Goal: Task Accomplishment & Management: Use online tool/utility

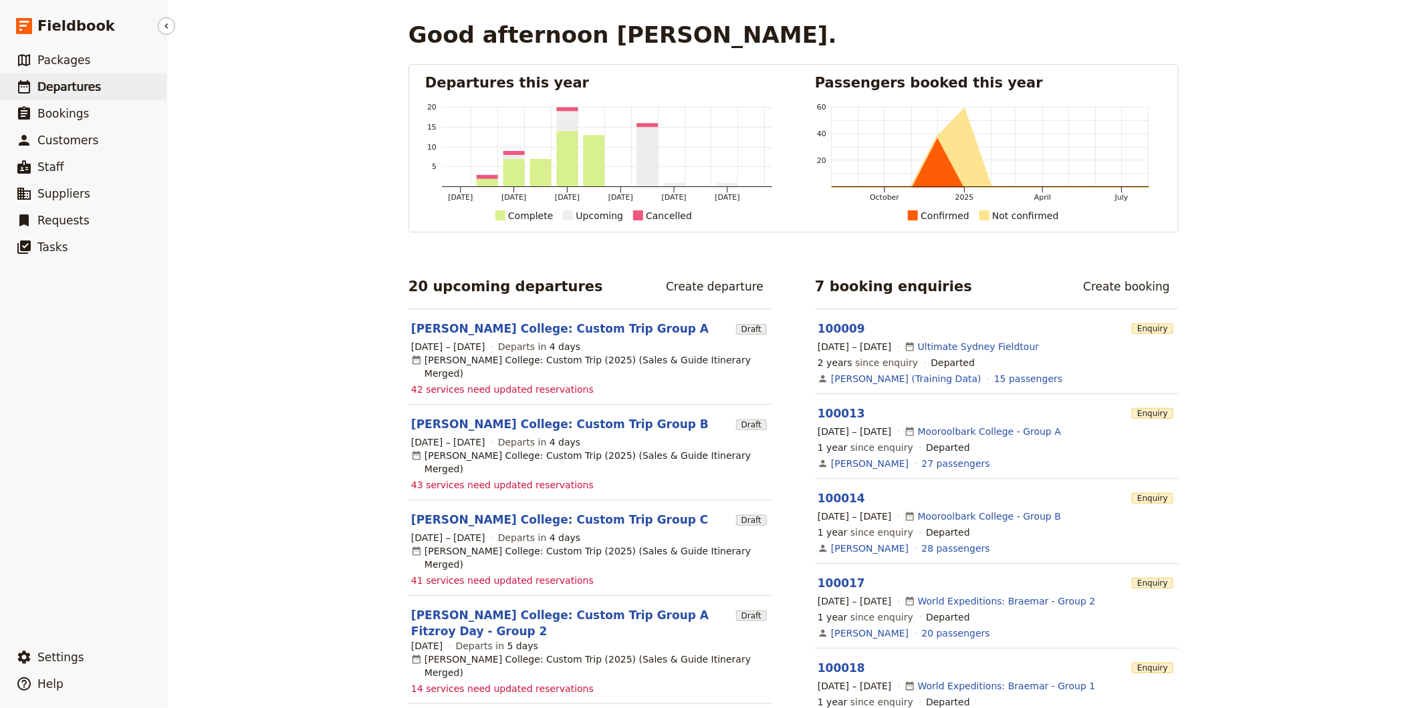
click at [98, 82] on link "​ Departures" at bounding box center [83, 87] width 166 height 27
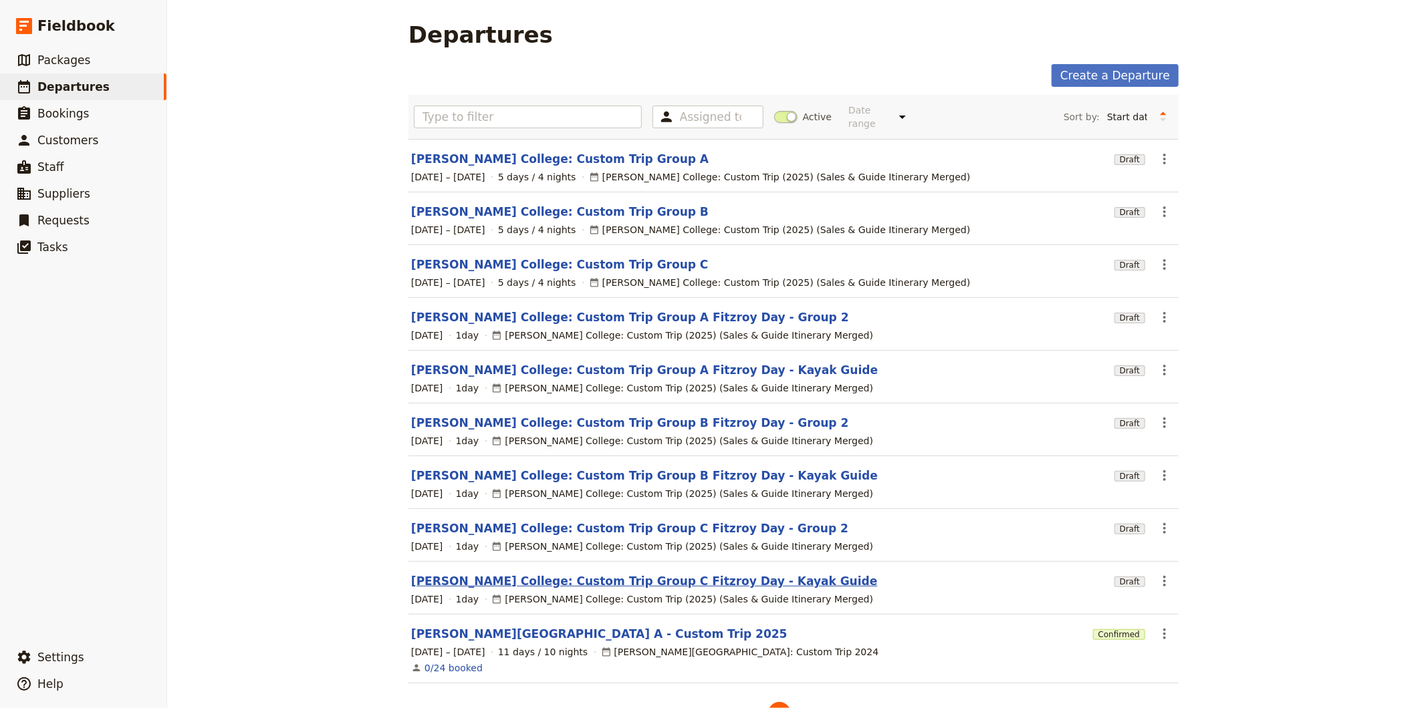
scroll to position [32, 0]
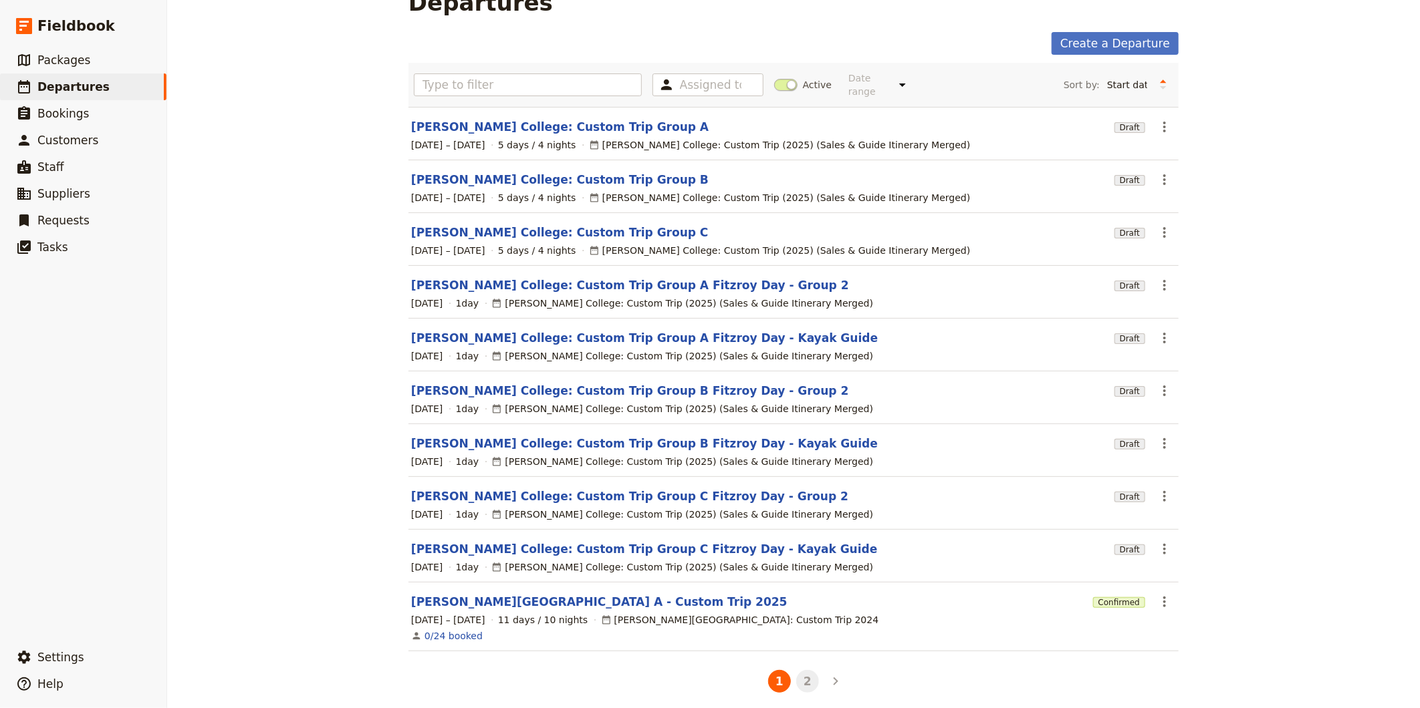
click at [800, 674] on button "2" at bounding box center [807, 681] width 23 height 23
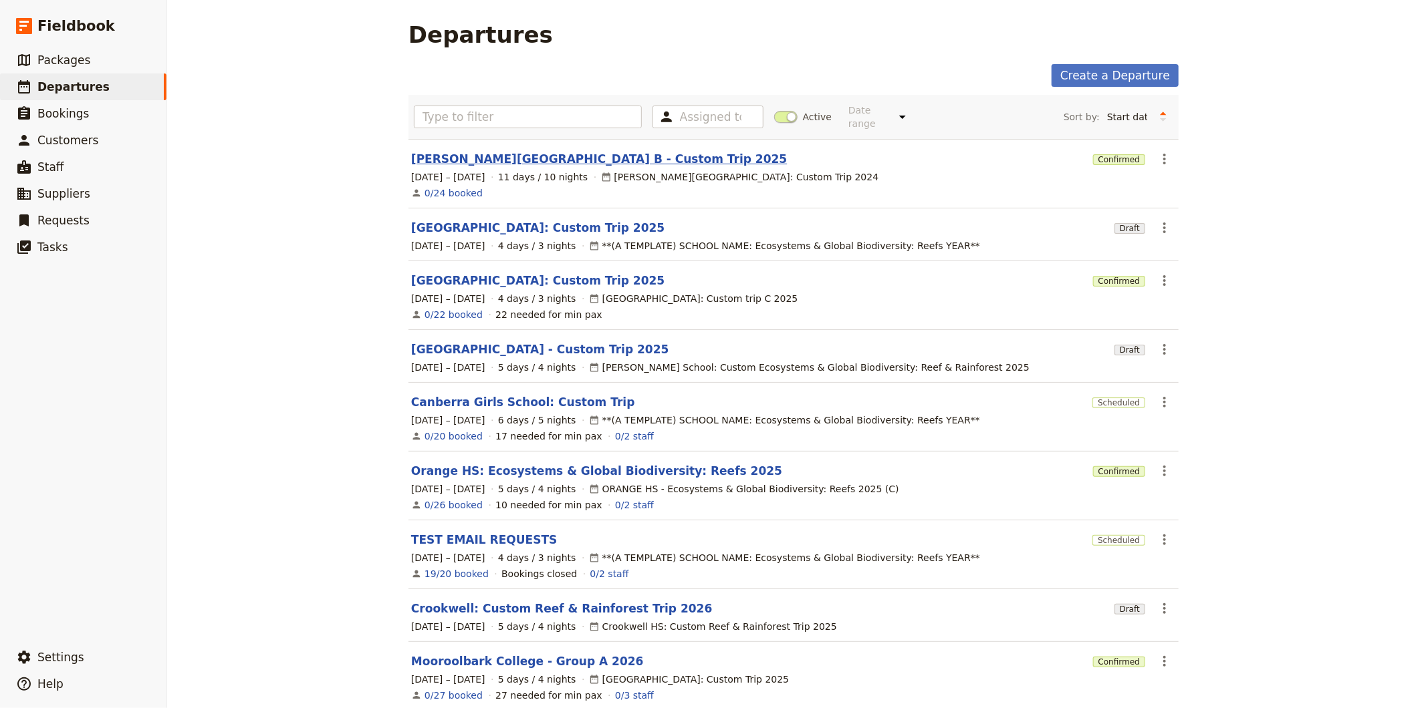
click at [483, 151] on link "[PERSON_NAME][GEOGRAPHIC_DATA] B - Custom Trip 2025" at bounding box center [599, 159] width 376 height 16
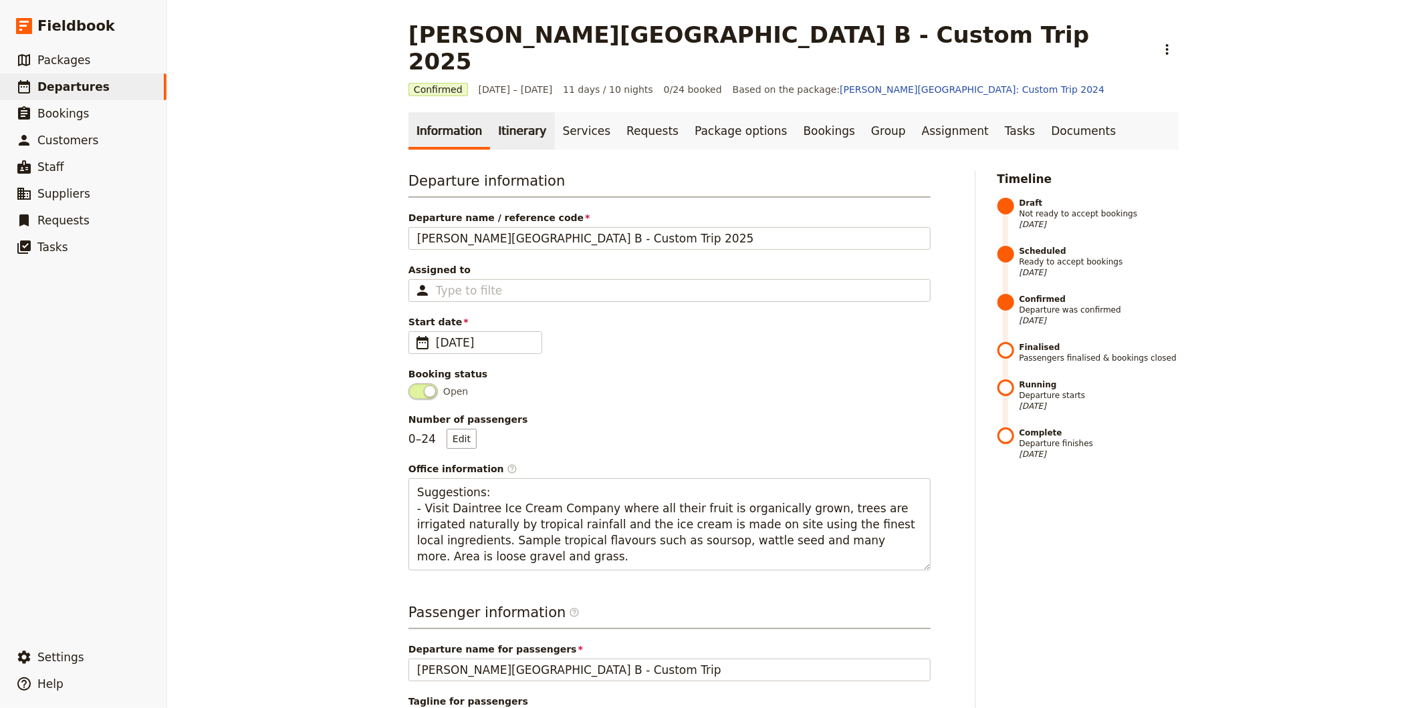
click at [490, 112] on link "Itinerary" at bounding box center [522, 130] width 64 height 37
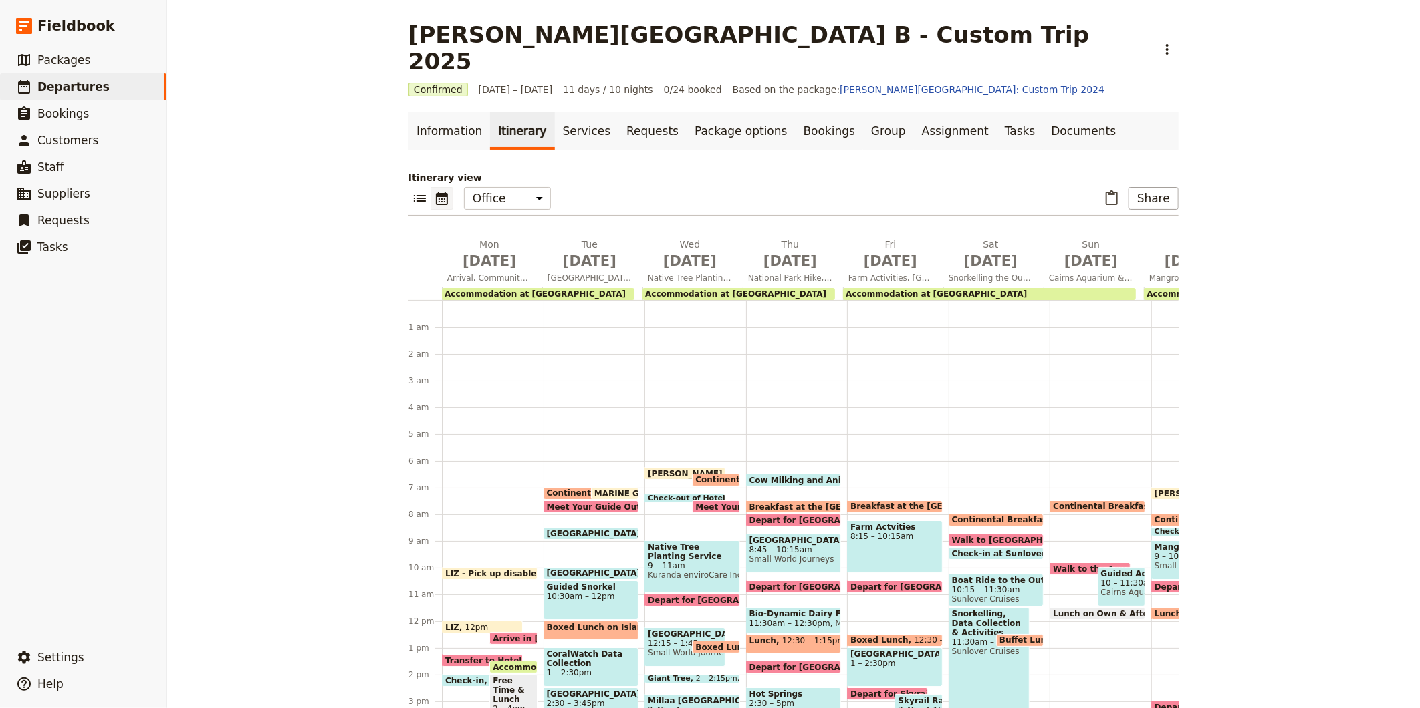
scroll to position [154, 0]
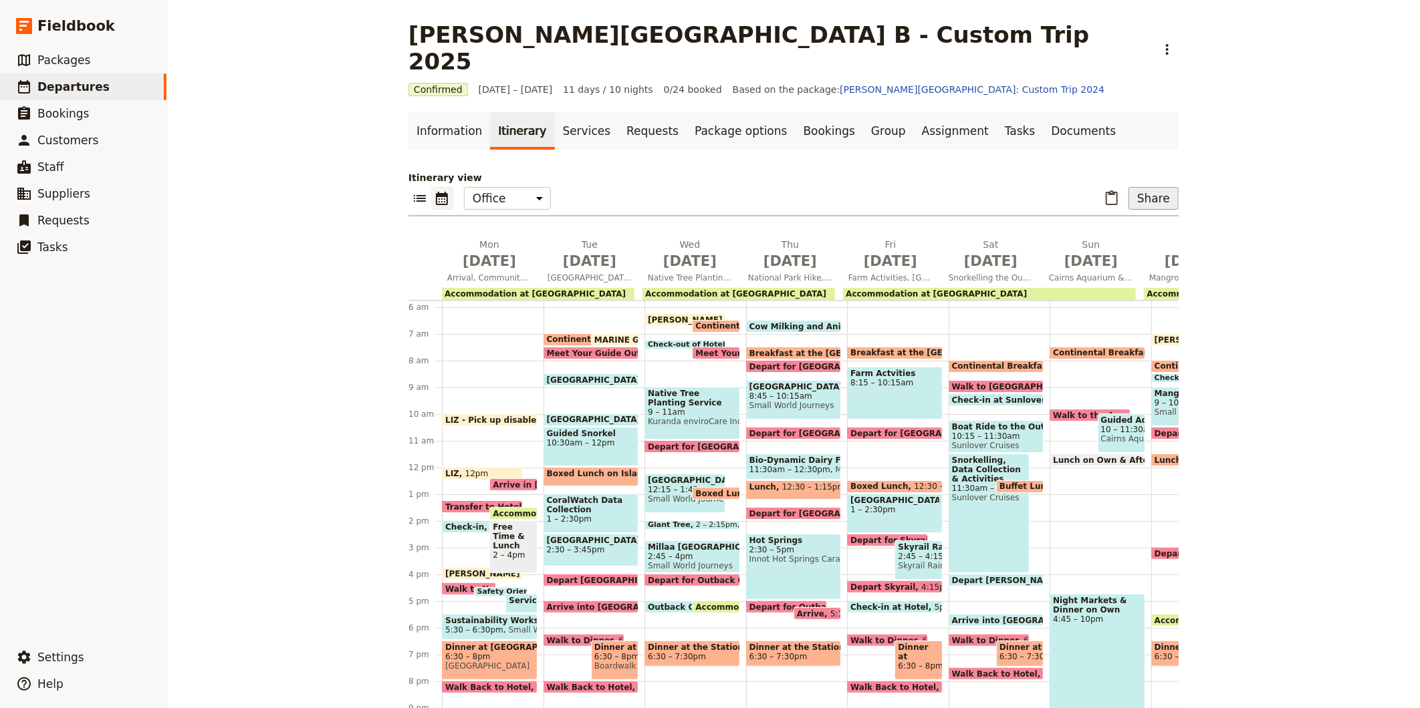
click at [1152, 187] on button "Share" at bounding box center [1153, 198] width 50 height 23
click at [1096, 205] on span "Guide itinerary" at bounding box center [1109, 200] width 70 height 13
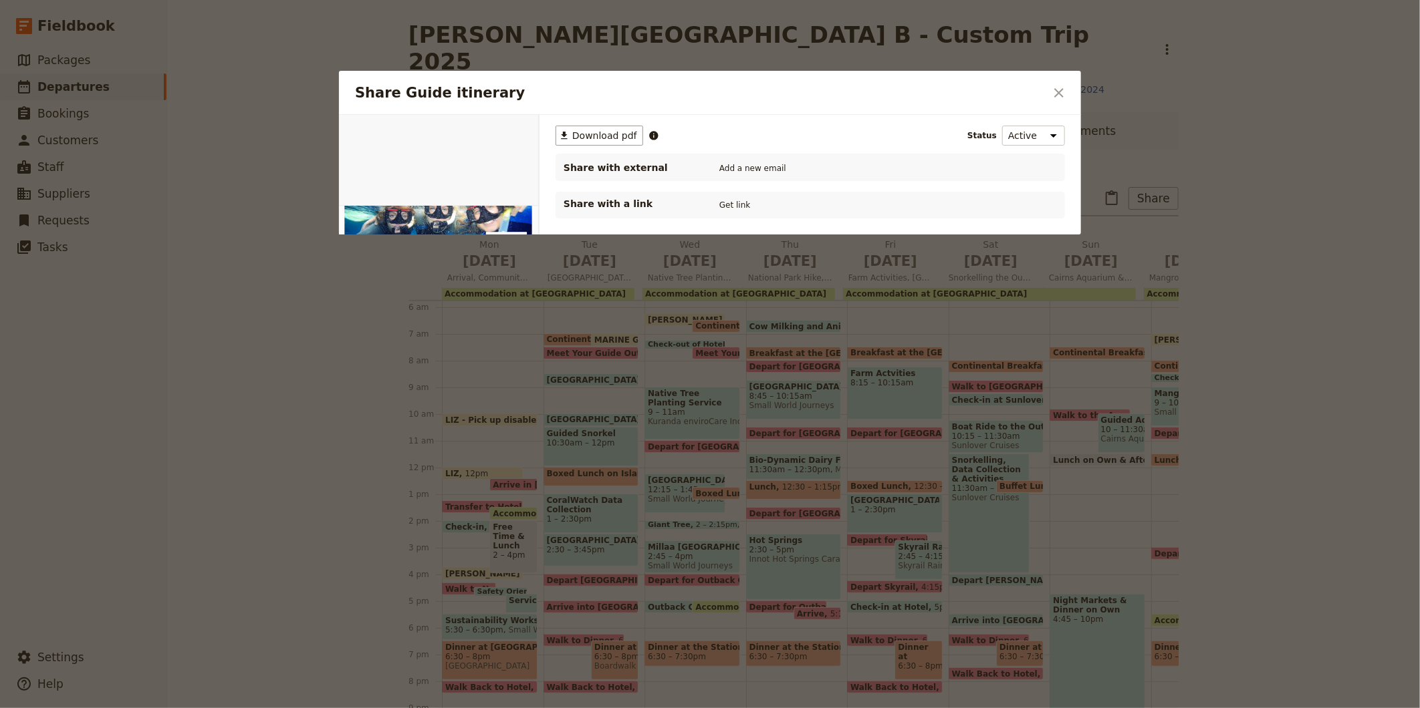
scroll to position [0, 0]
click at [584, 136] on span "Download pdf" at bounding box center [604, 135] width 65 height 13
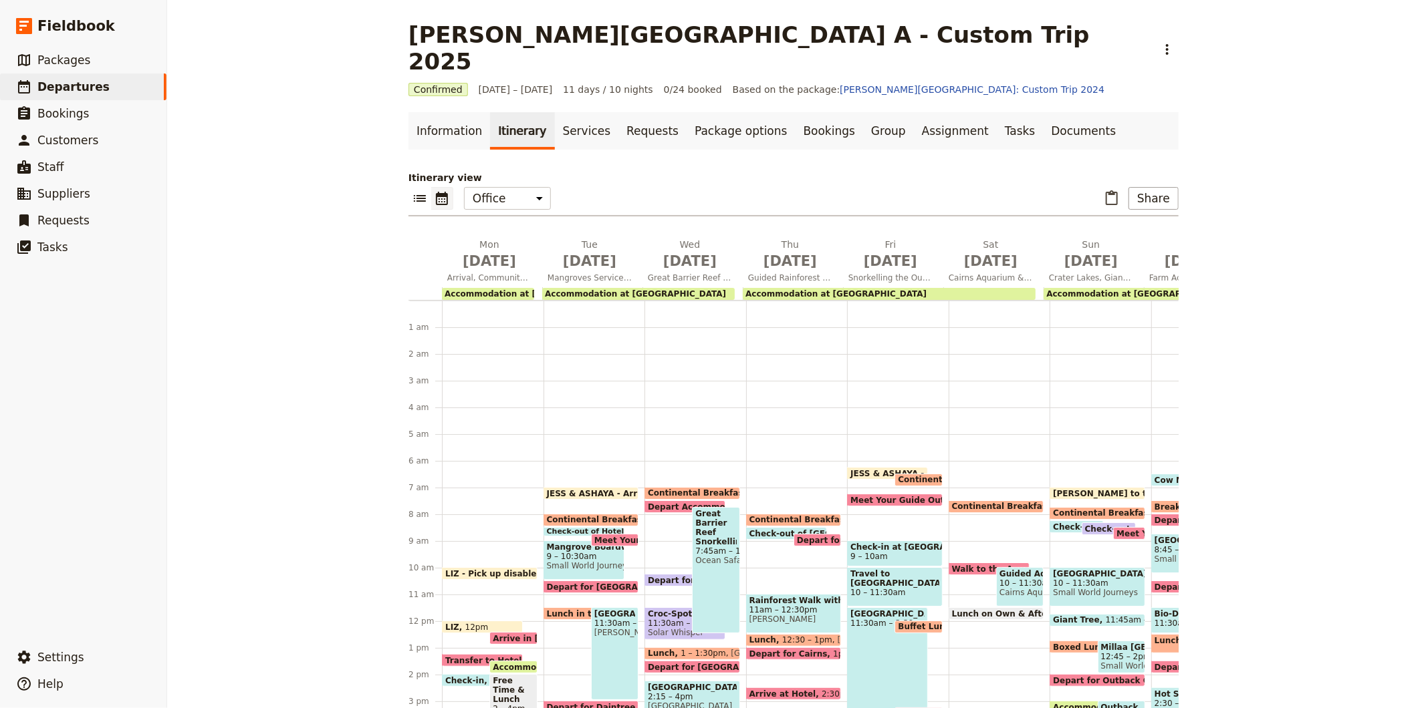
scroll to position [154, 0]
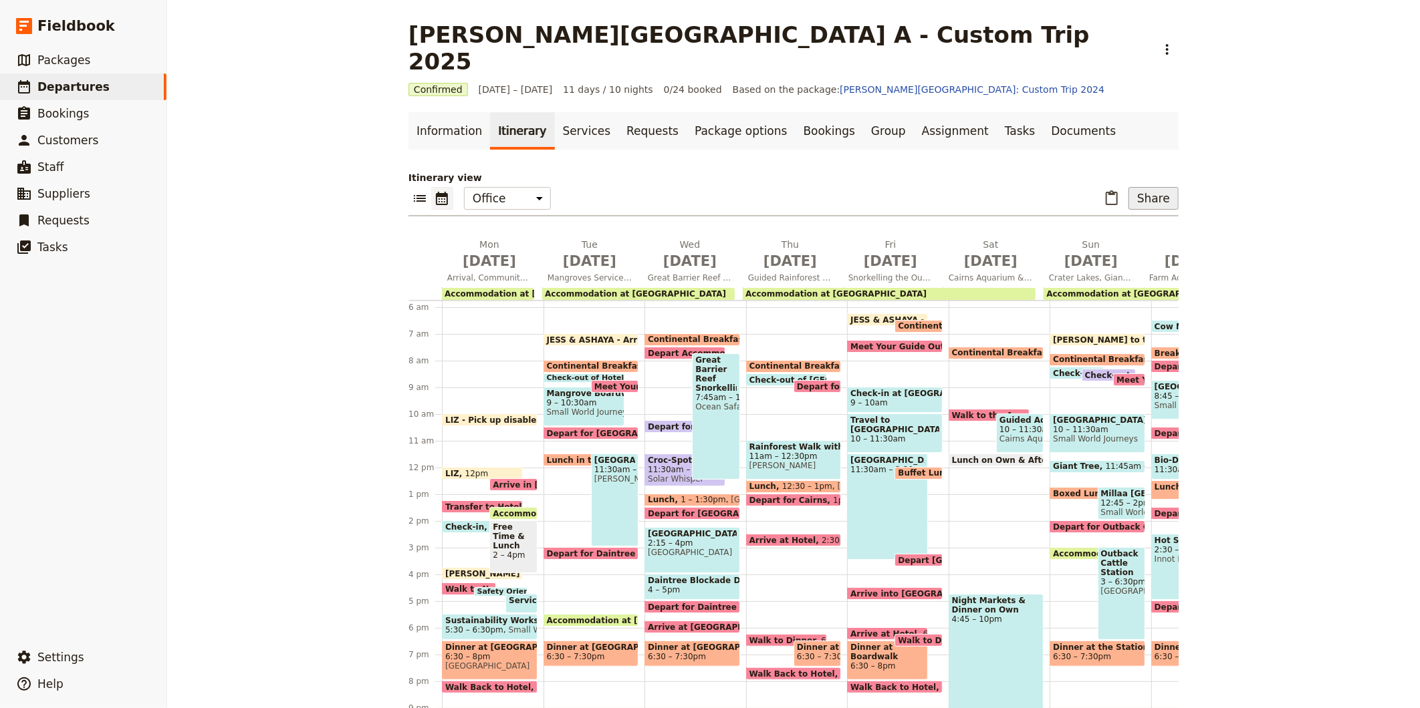
click at [1138, 187] on button "Share" at bounding box center [1153, 198] width 50 height 23
click at [1115, 203] on span "Guide itinerary" at bounding box center [1109, 200] width 70 height 13
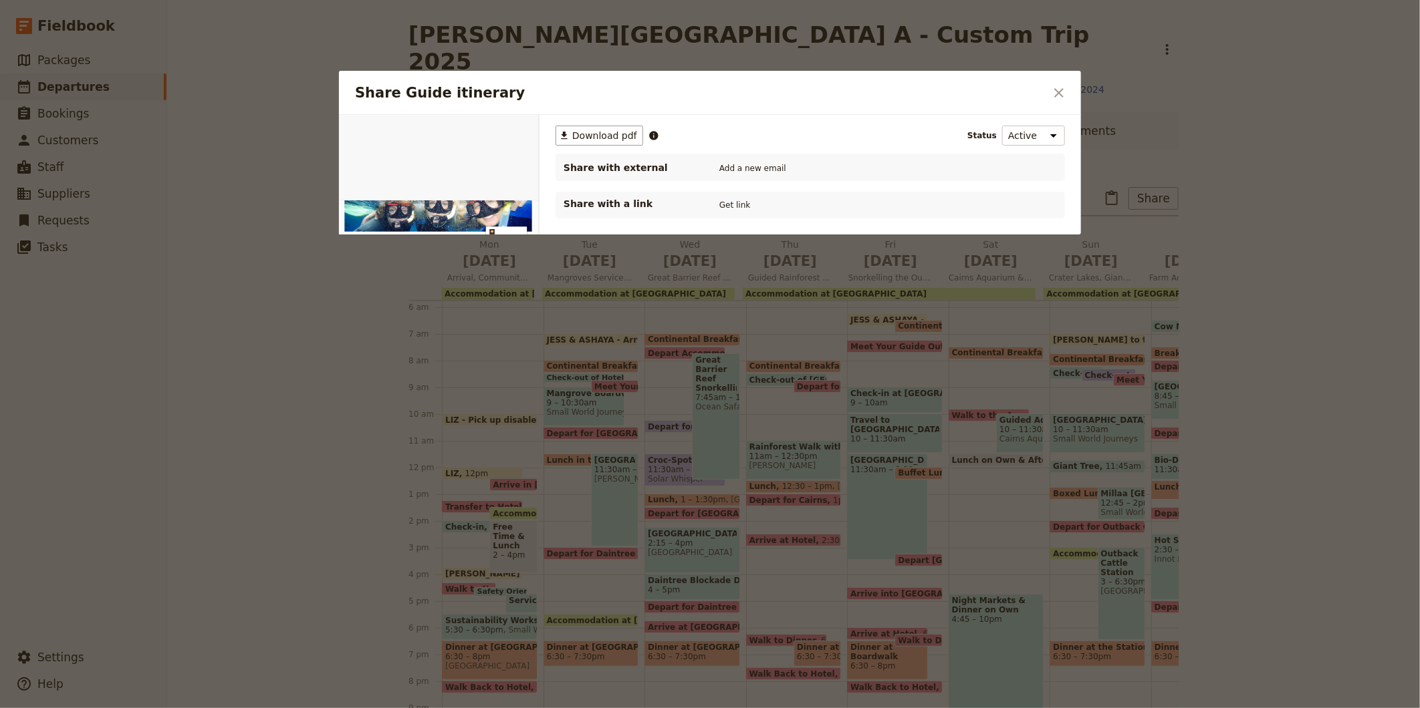
scroll to position [0, 0]
click at [575, 135] on span "Download pdf" at bounding box center [604, 135] width 65 height 13
click at [1063, 89] on icon "Close dialog" at bounding box center [1059, 93] width 16 height 16
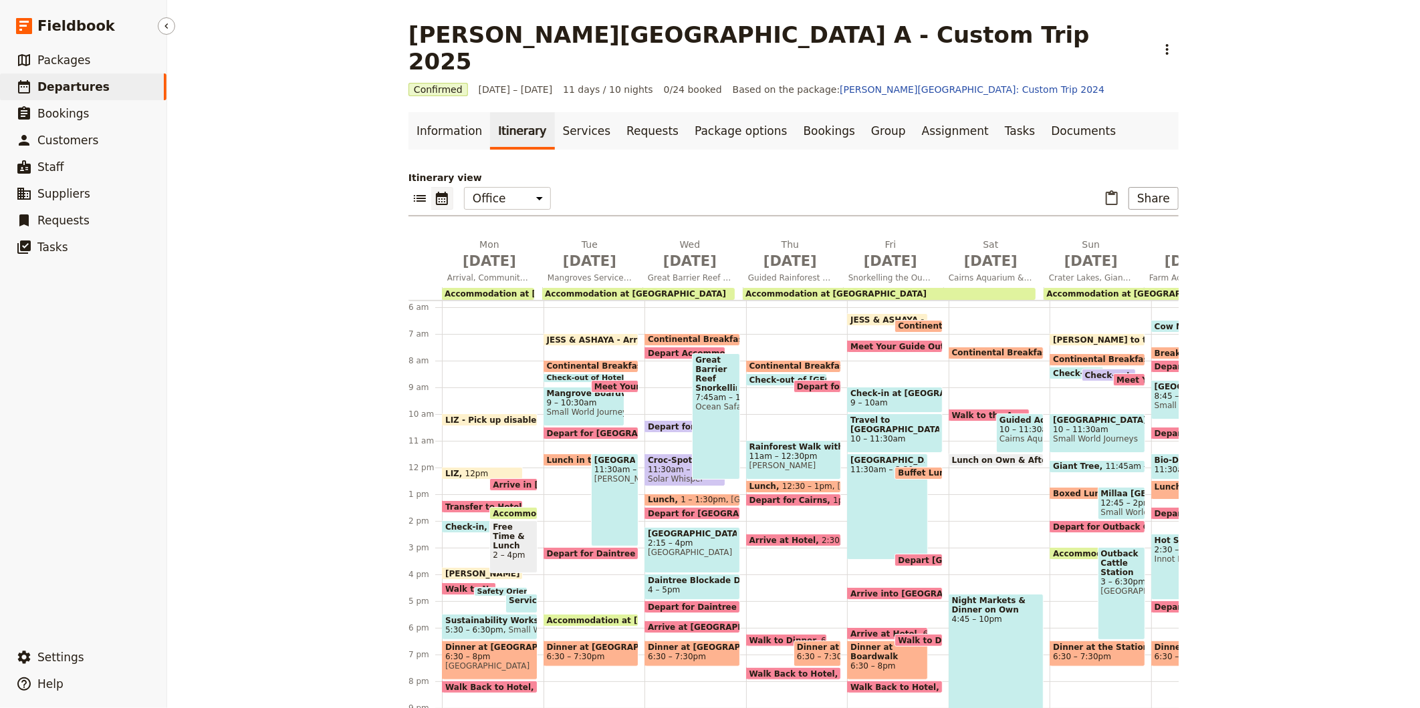
click at [88, 92] on span "Departures" at bounding box center [73, 86] width 72 height 13
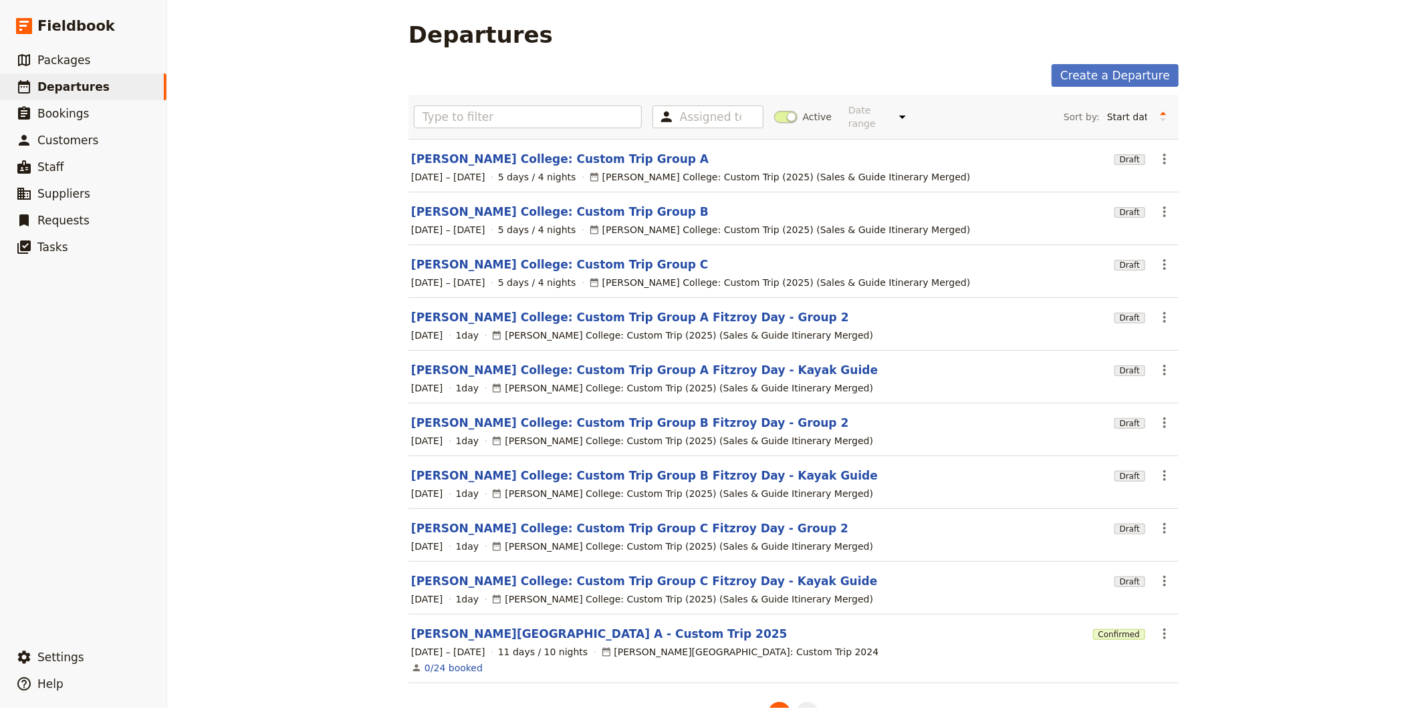
click at [802, 706] on button "2" at bounding box center [807, 713] width 23 height 23
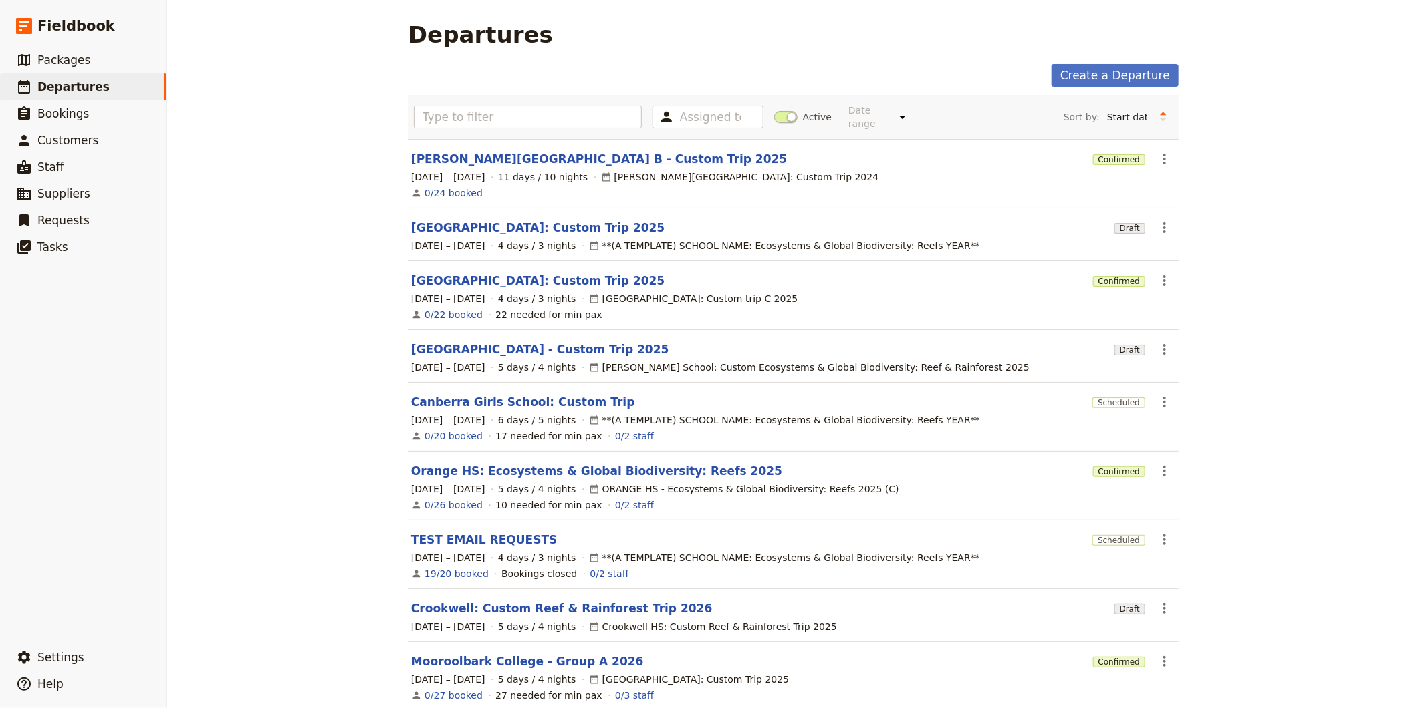
click at [491, 151] on link "[PERSON_NAME][GEOGRAPHIC_DATA] B - Custom Trip 2025" at bounding box center [599, 159] width 376 height 16
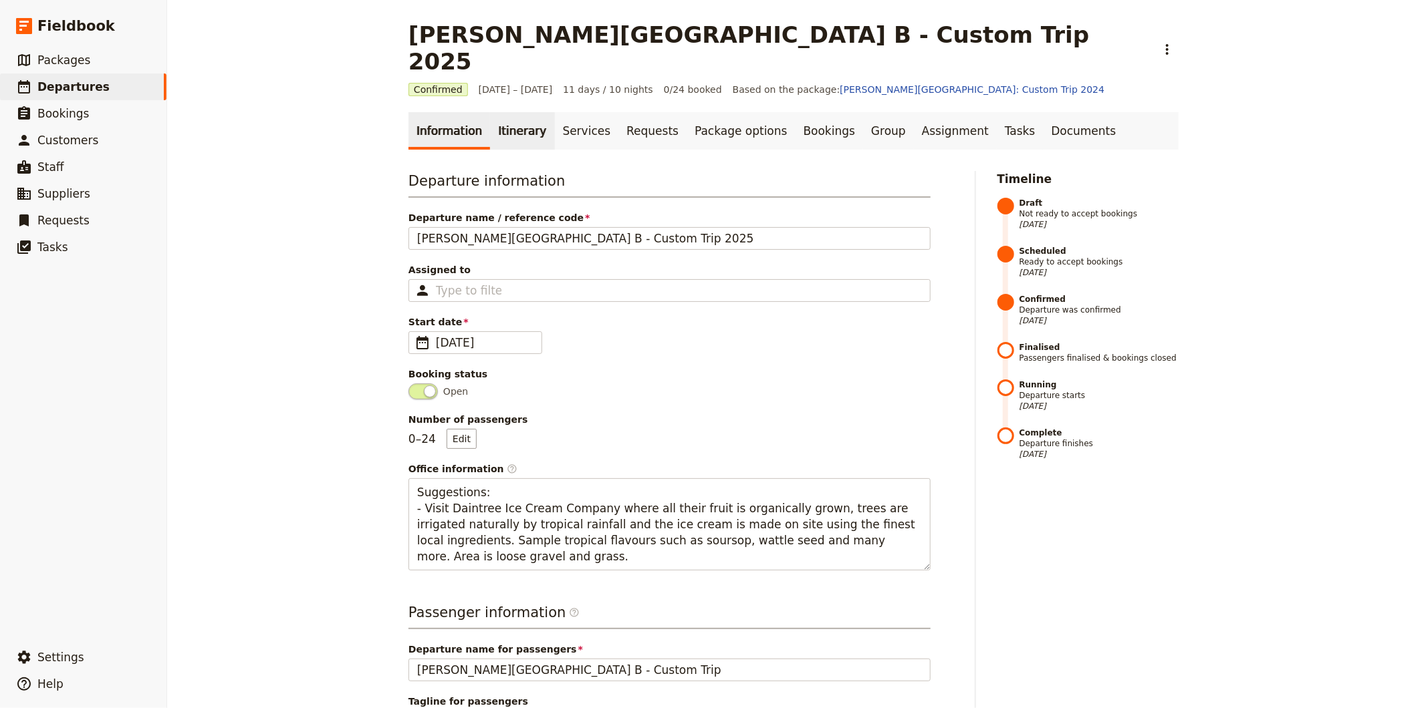
click at [495, 112] on link "Itinerary" at bounding box center [522, 130] width 64 height 37
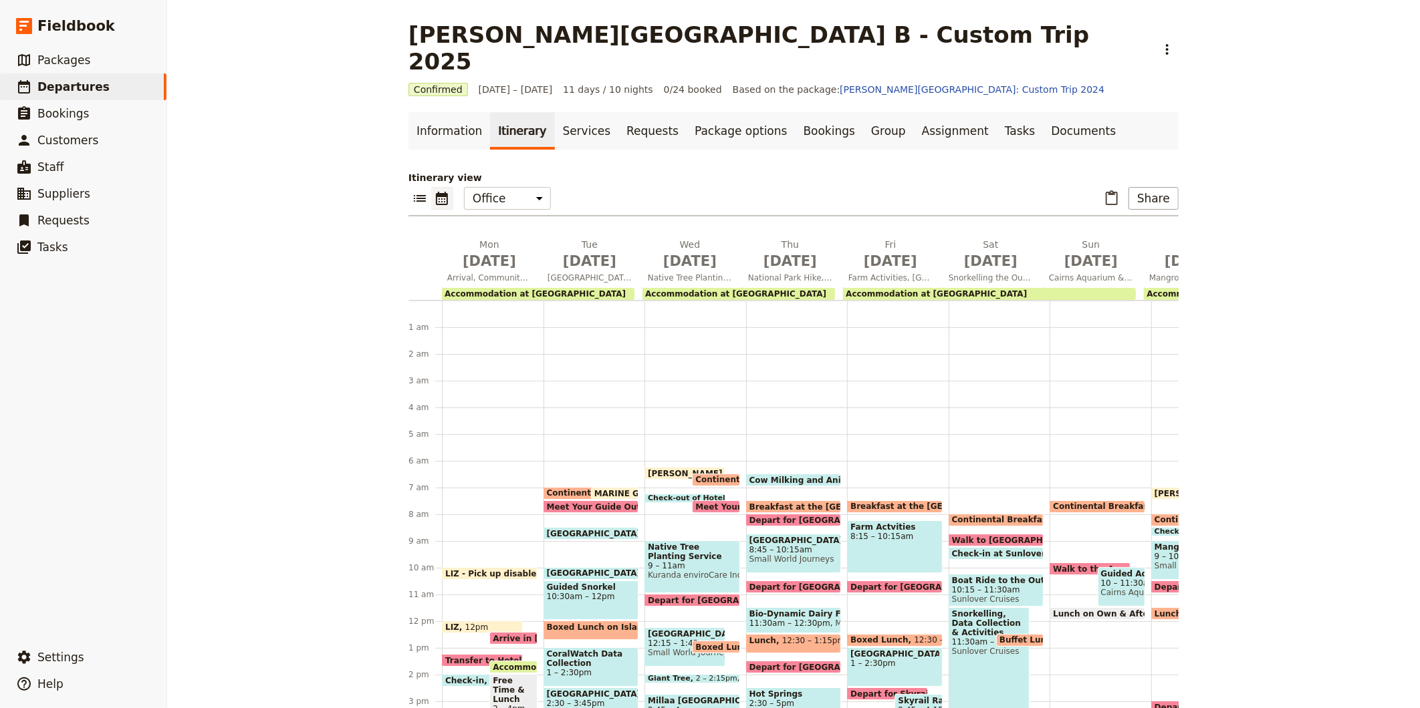
scroll to position [154, 0]
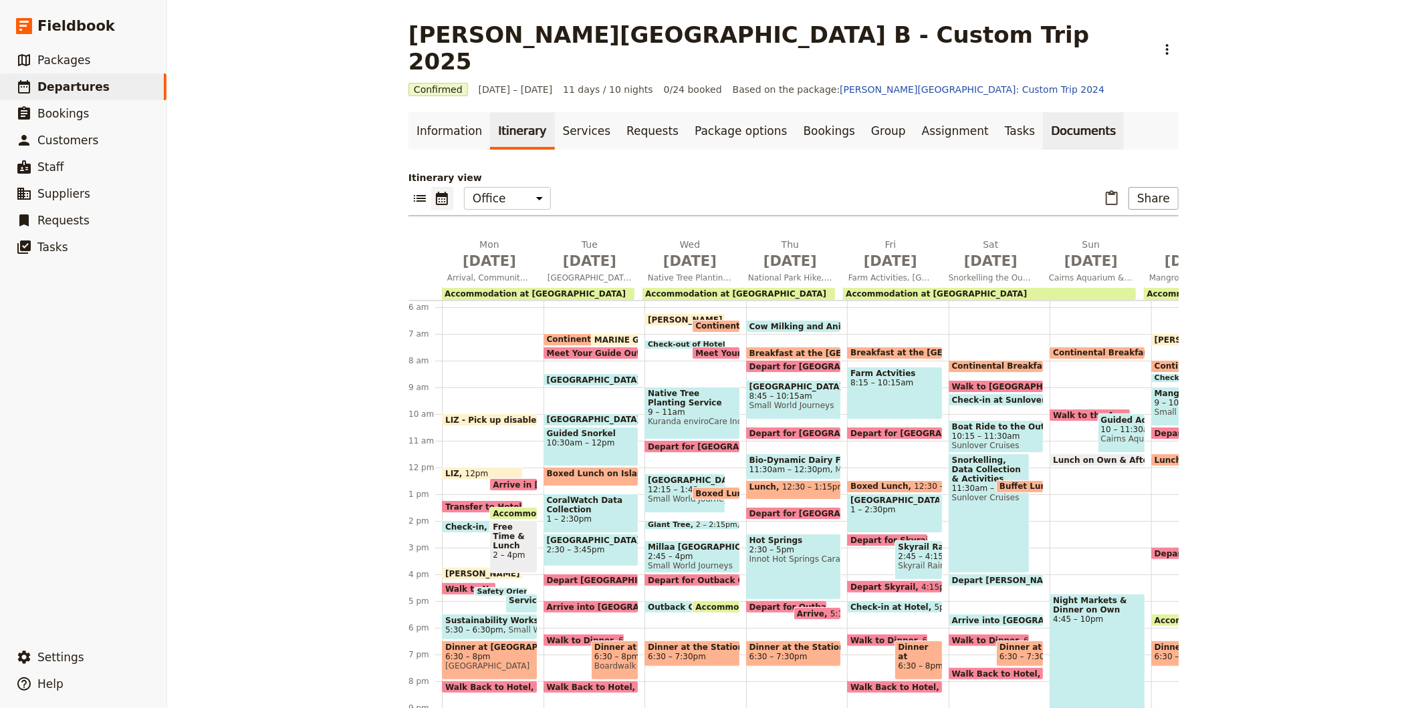
click at [1043, 112] on link "Documents" at bounding box center [1083, 130] width 81 height 37
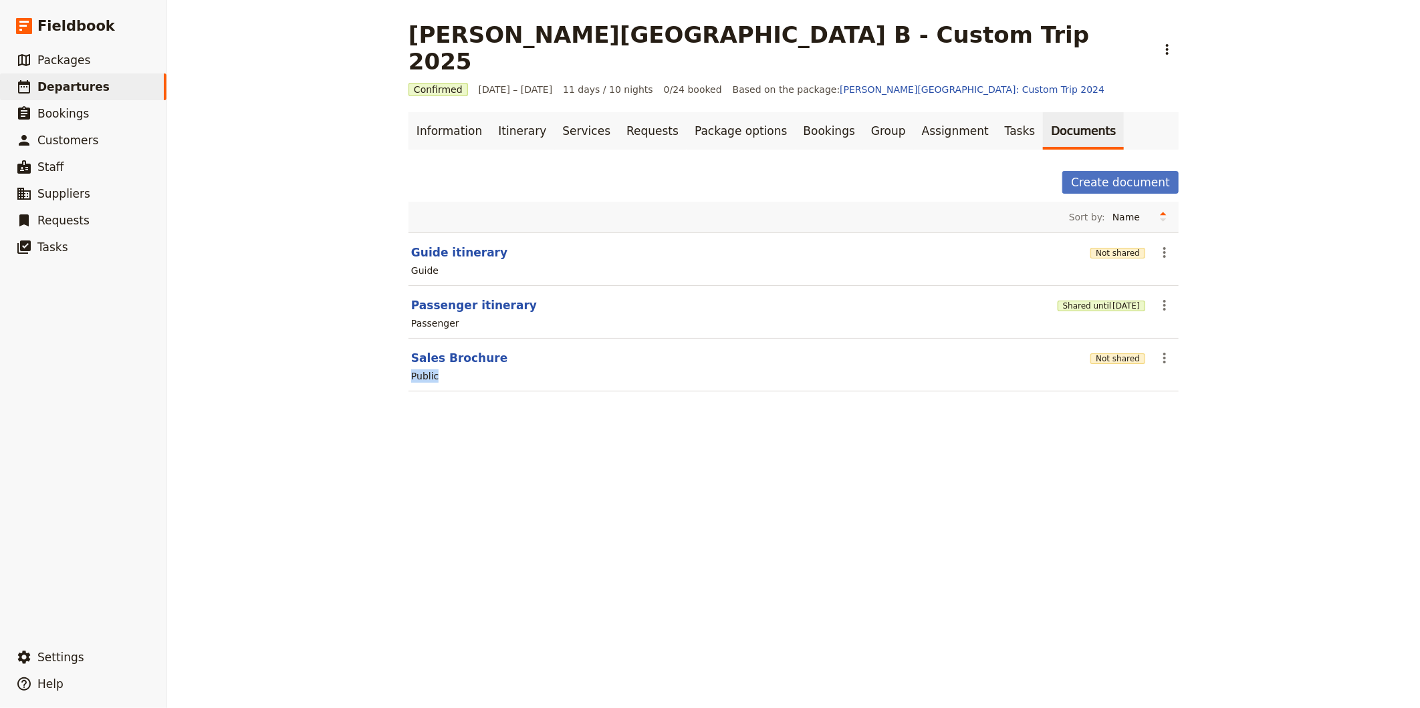
drag, startPoint x: 444, startPoint y: 344, endPoint x: 370, endPoint y: 372, distance: 78.9
click at [370, 372] on div "[PERSON_NAME][GEOGRAPHIC_DATA] B - Custom Trip 2025 ​ Confirmed [DATE] – [DATE]…" at bounding box center [793, 354] width 1252 height 708
drag, startPoint x: 370, startPoint y: 372, endPoint x: 511, endPoint y: 223, distance: 205.2
click at [511, 245] on header "Guide itinerary" at bounding box center [748, 253] width 674 height 16
click at [466, 245] on button "Guide itinerary" at bounding box center [459, 253] width 96 height 16
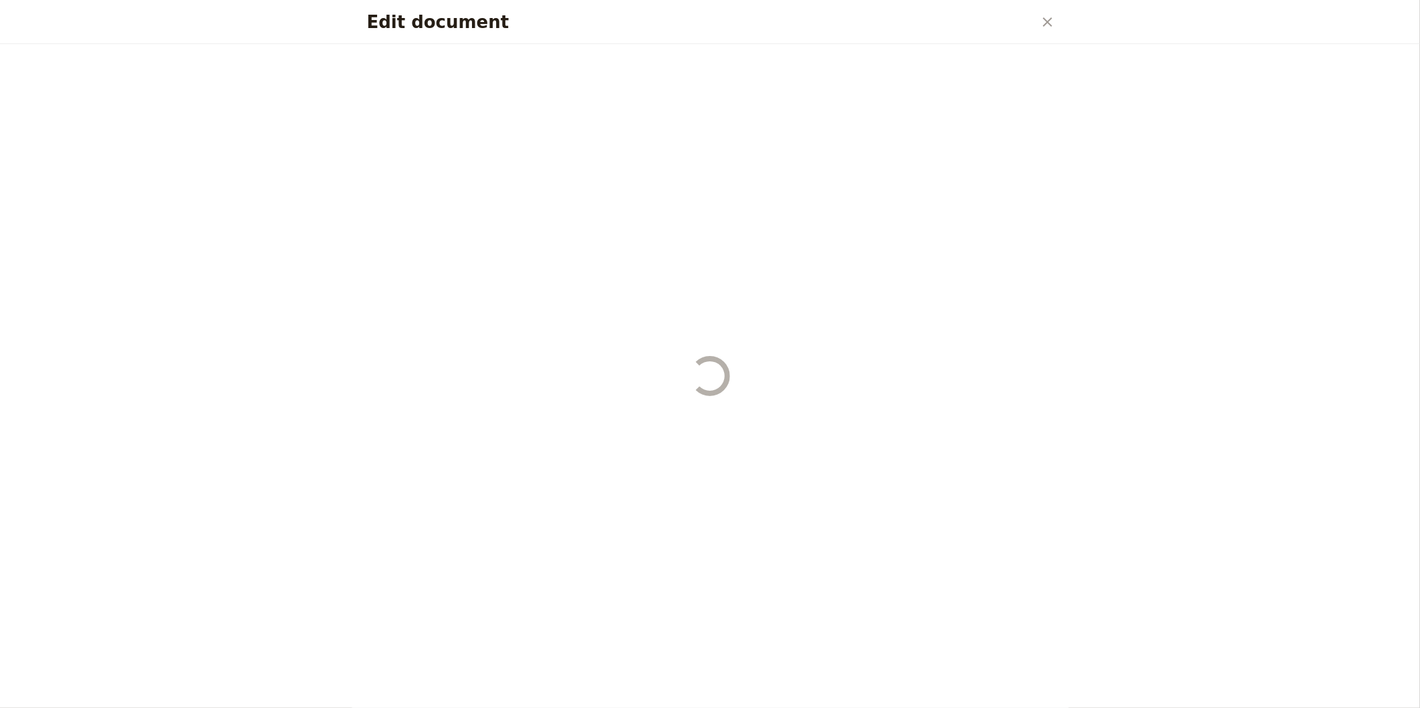
select select "STAFF"
select select "RUN_SHEET"
select select "DEFAULT"
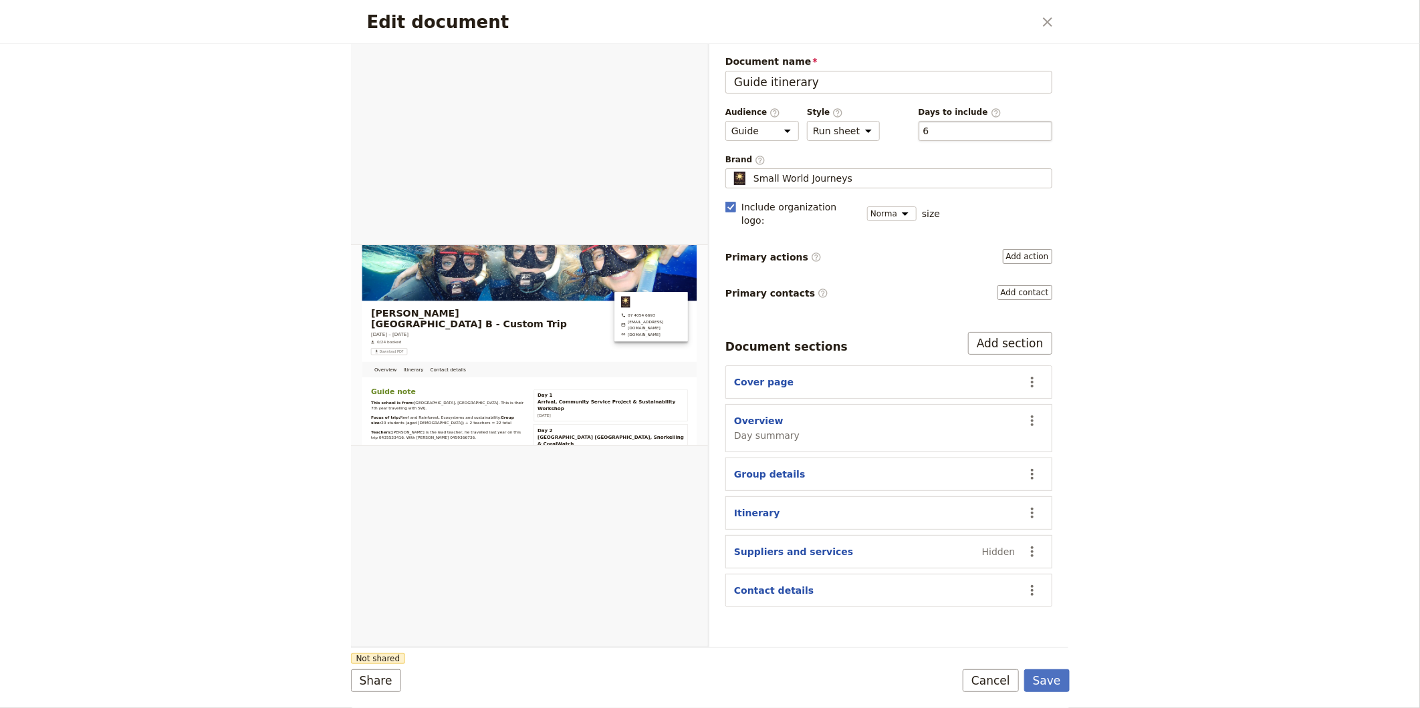
click at [981, 136] on div "​ 6 6" at bounding box center [985, 131] width 134 height 20
click at [929, 136] on button "​ 6" at bounding box center [926, 130] width 6 height 13
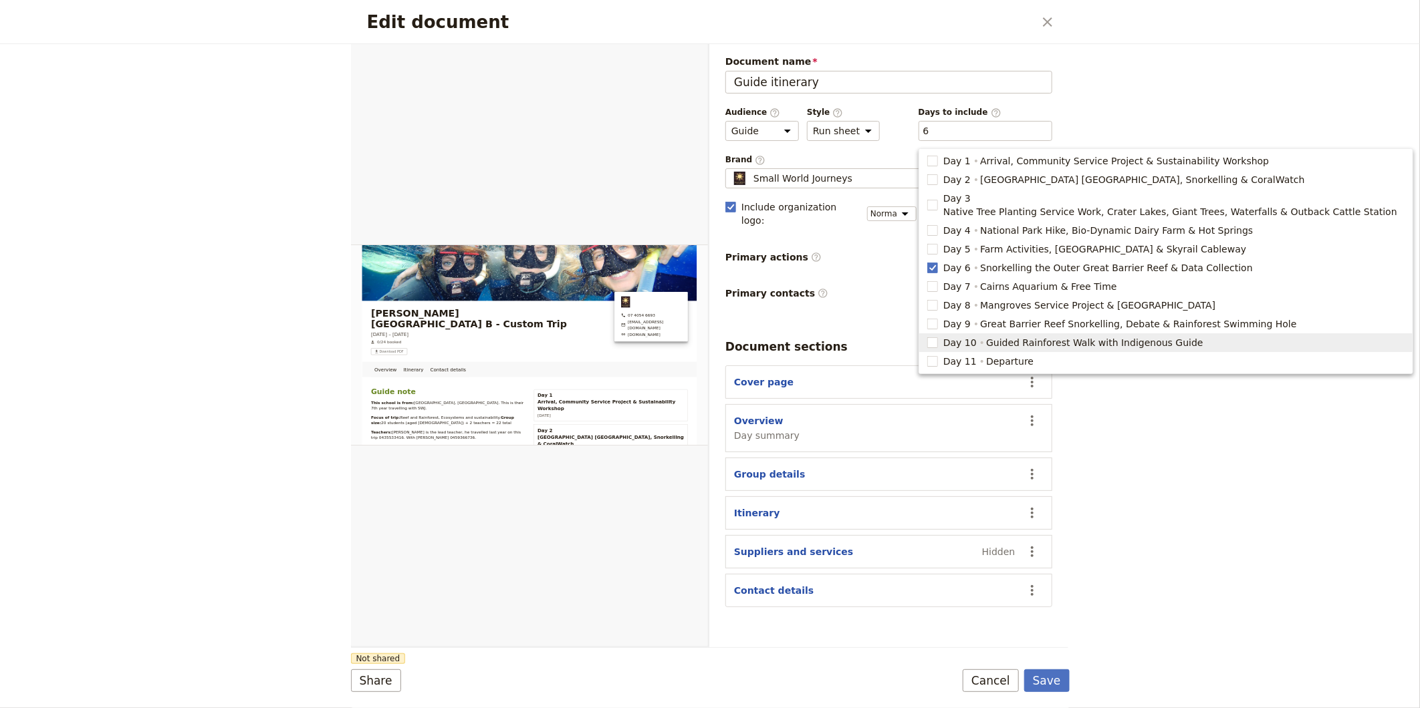
click at [1133, 608] on div "Edit document ​ Overview Itinerary Contact details Web PDF ​ Document name Guid…" at bounding box center [710, 354] width 1420 height 708
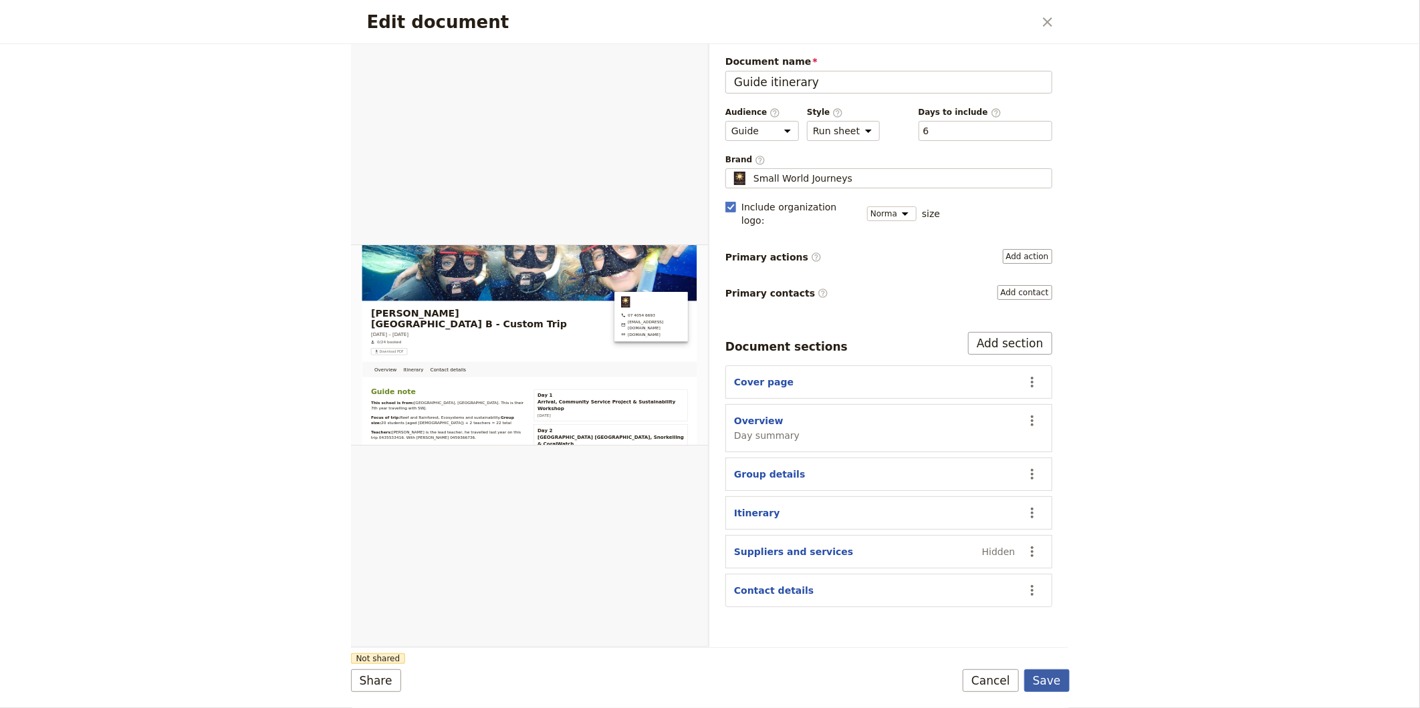
click at [1054, 686] on button "Save" at bounding box center [1046, 681] width 45 height 23
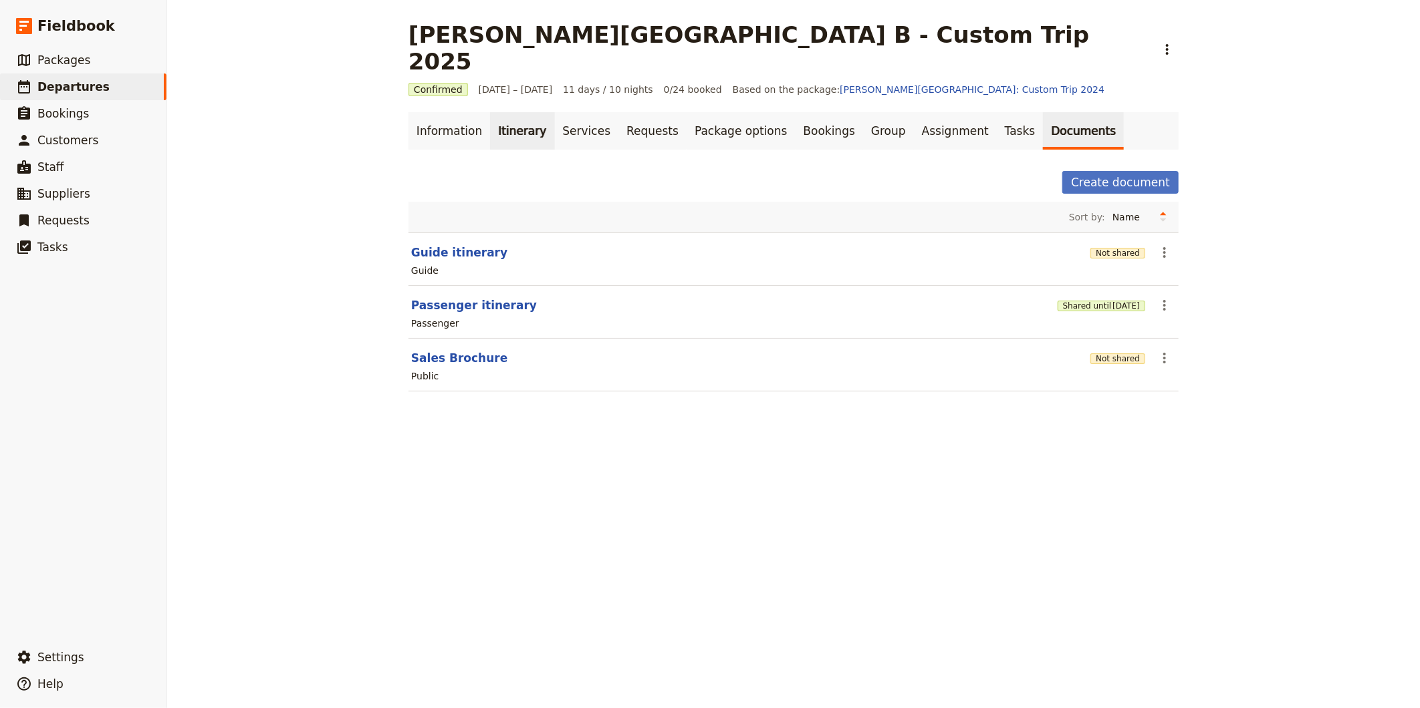
click at [491, 112] on link "Itinerary" at bounding box center [522, 130] width 64 height 37
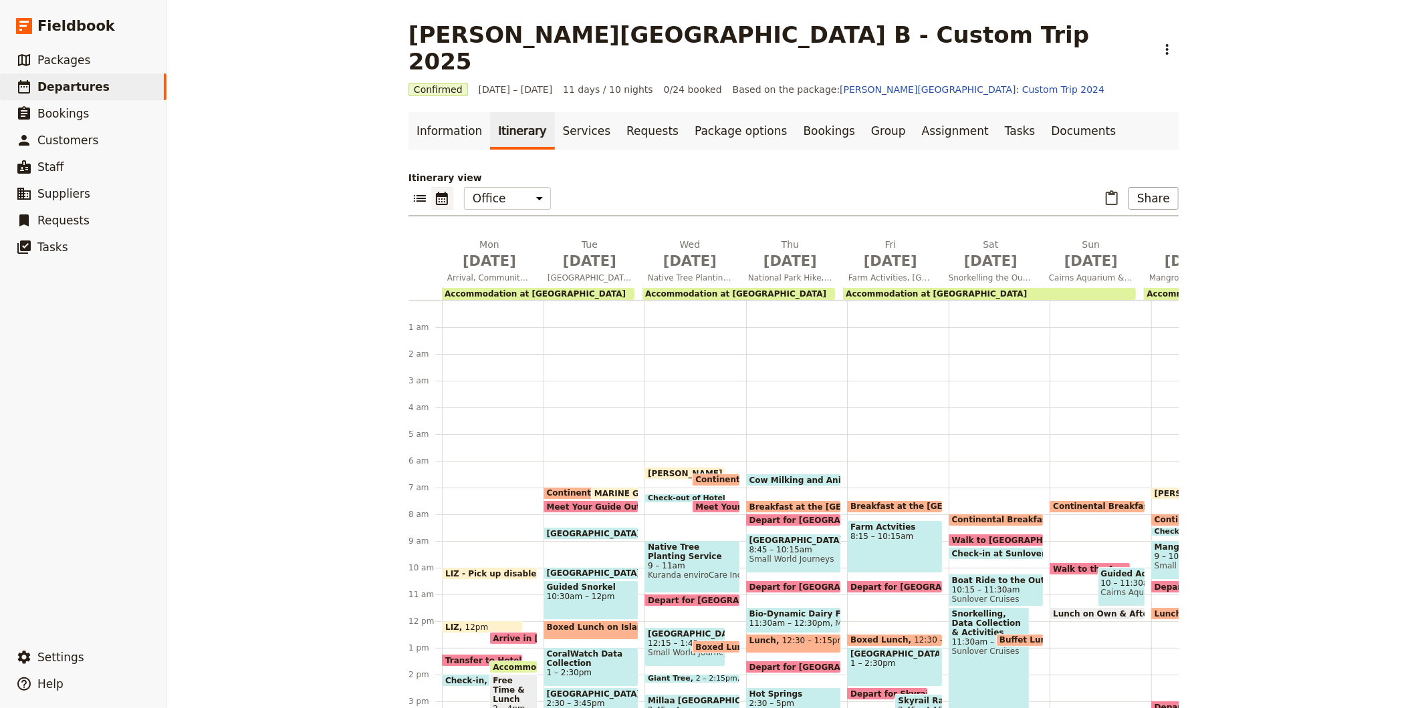
scroll to position [154, 0]
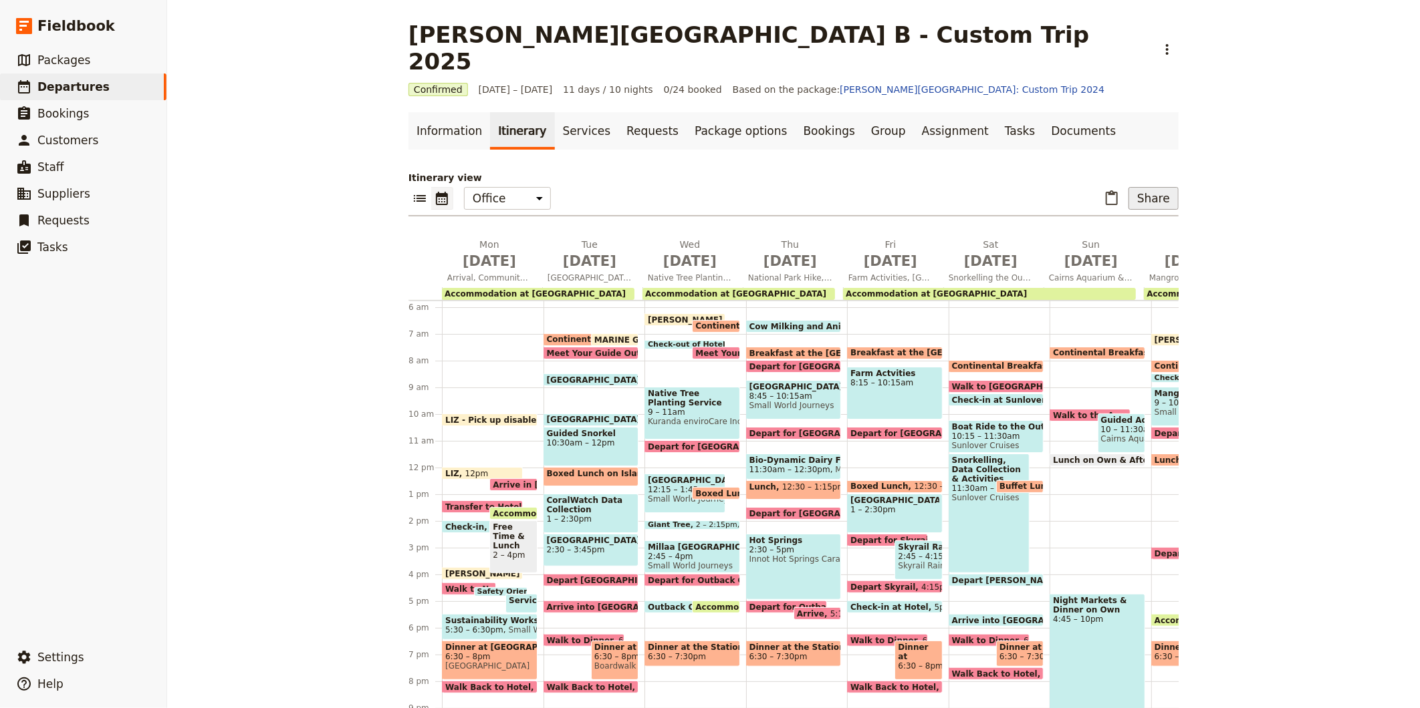
click at [1132, 187] on button "Share" at bounding box center [1153, 198] width 50 height 23
click at [1105, 199] on span "Guide itinerary" at bounding box center [1109, 200] width 70 height 13
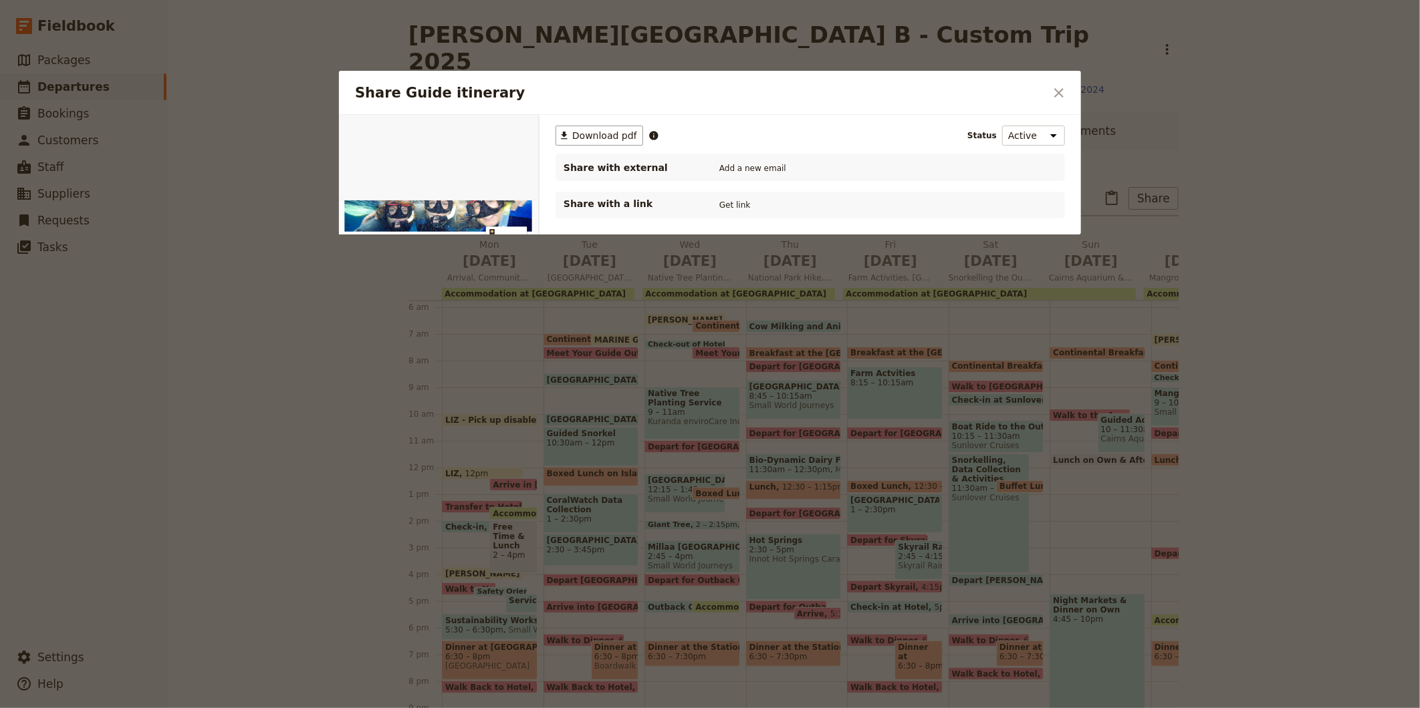
scroll to position [0, 0]
click at [497, 132] on button "PDF" at bounding box center [493, 130] width 29 height 20
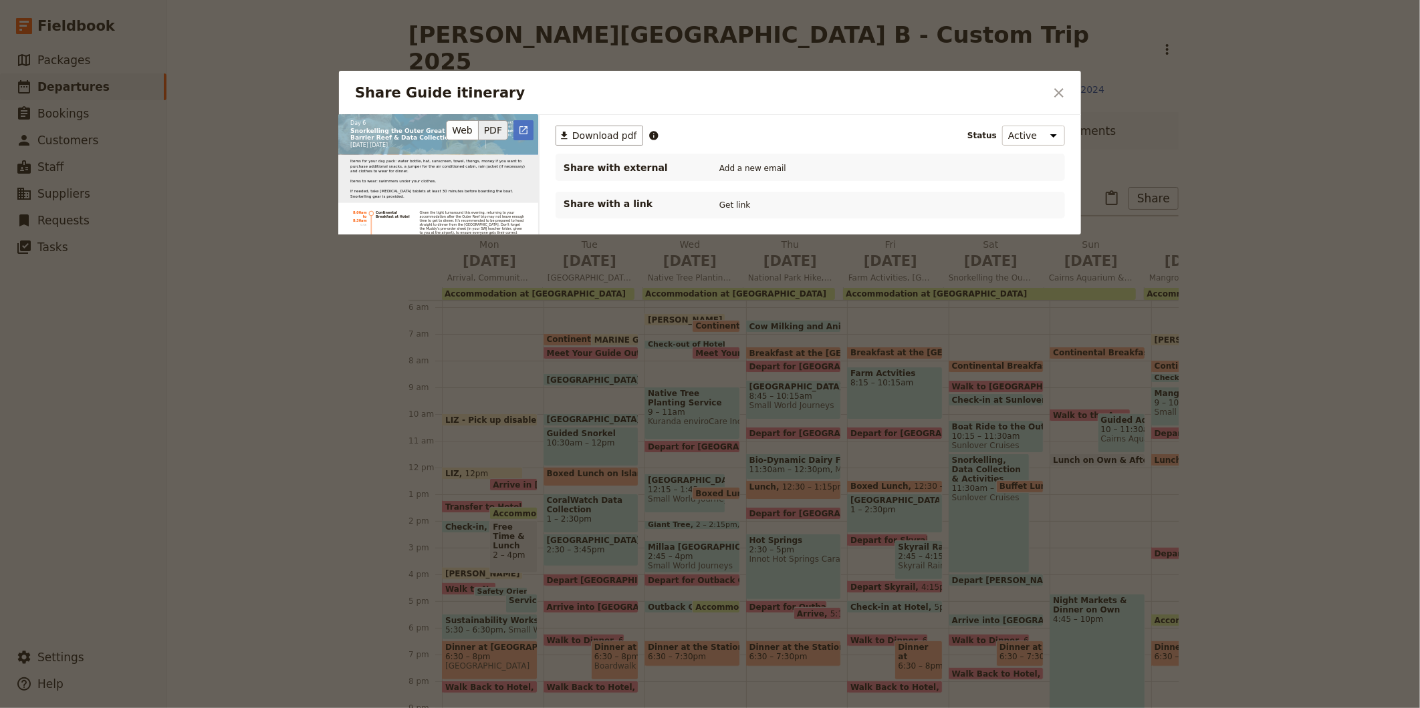
scroll to position [1856, 0]
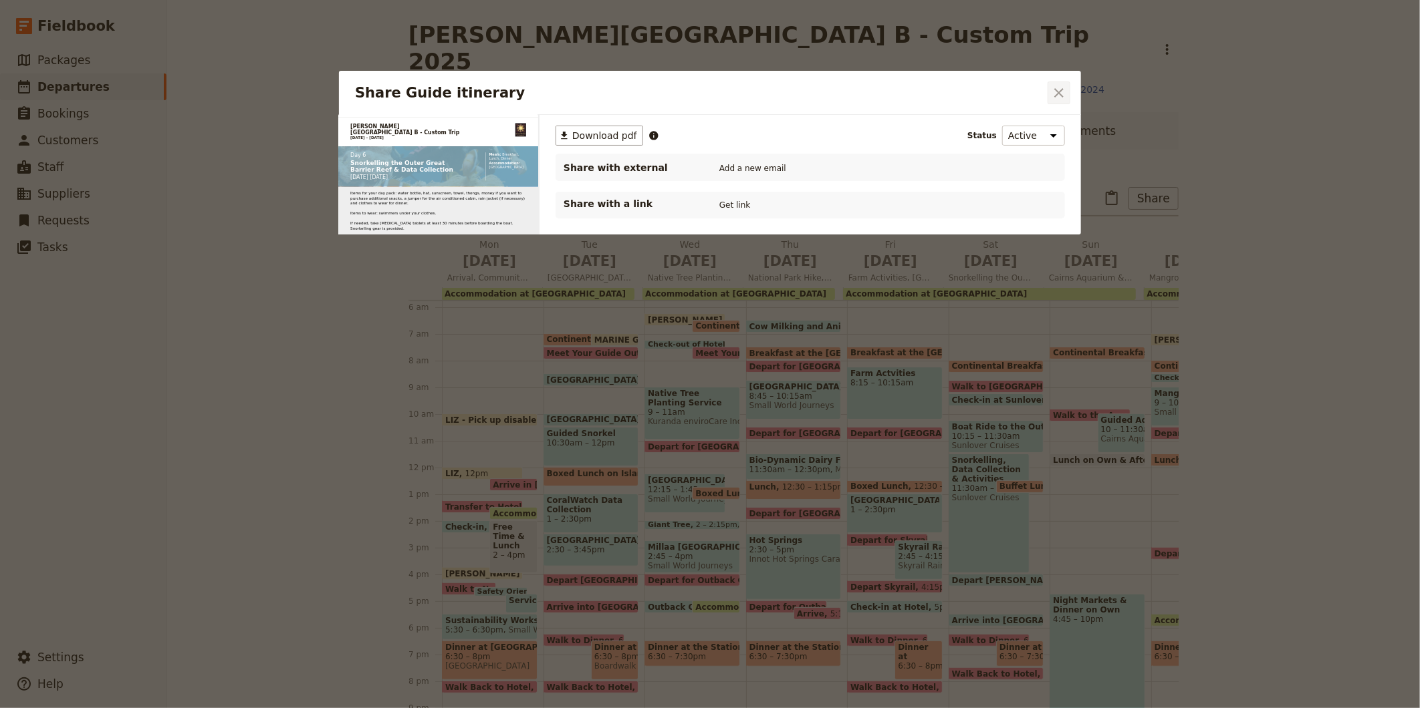
click at [1049, 97] on button "​" at bounding box center [1058, 93] width 23 height 23
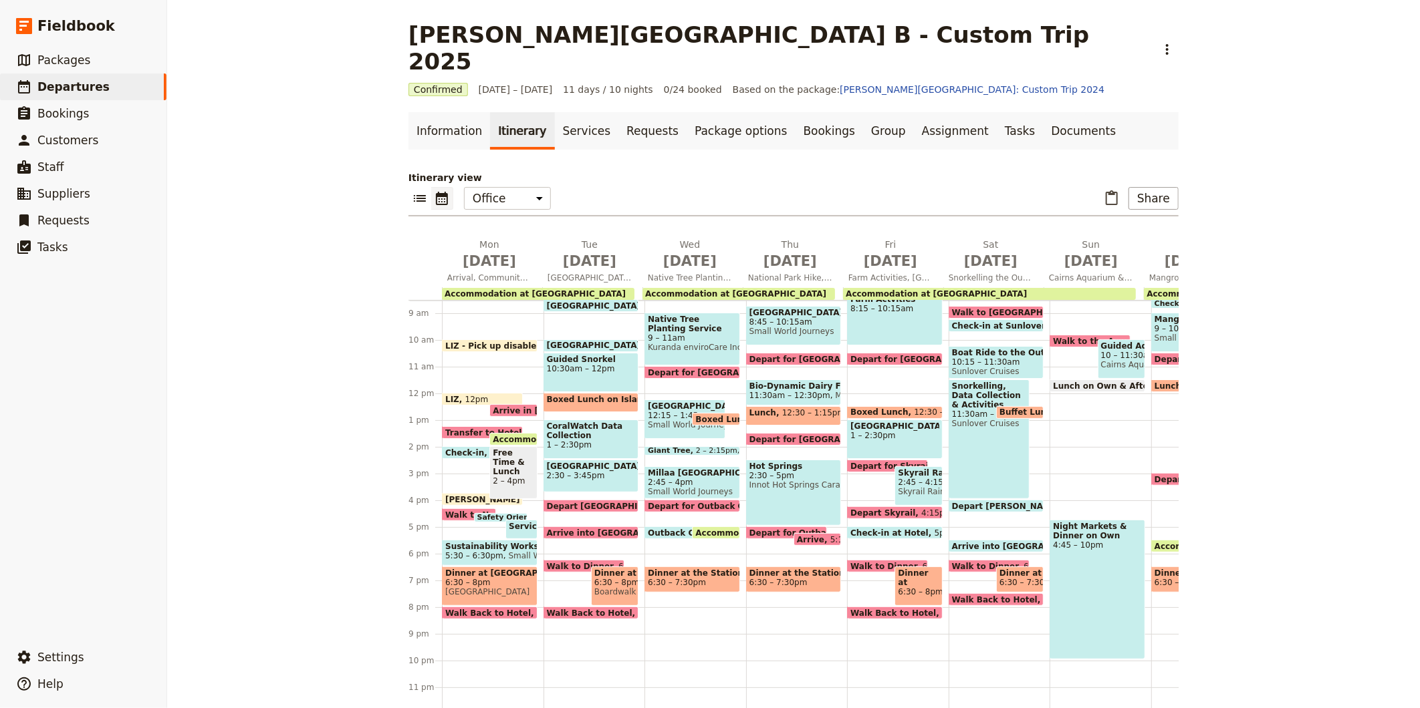
scroll to position [154, 0]
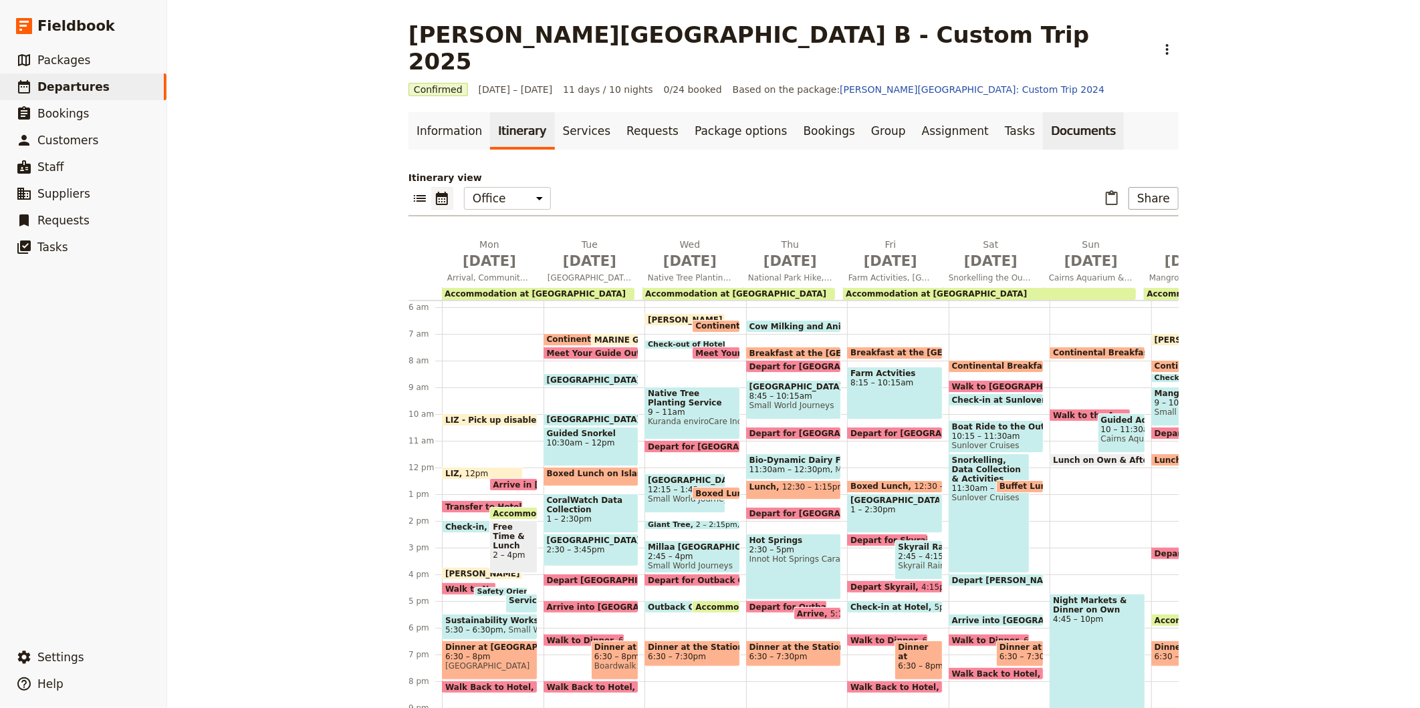
click at [1043, 112] on link "Documents" at bounding box center [1083, 130] width 81 height 37
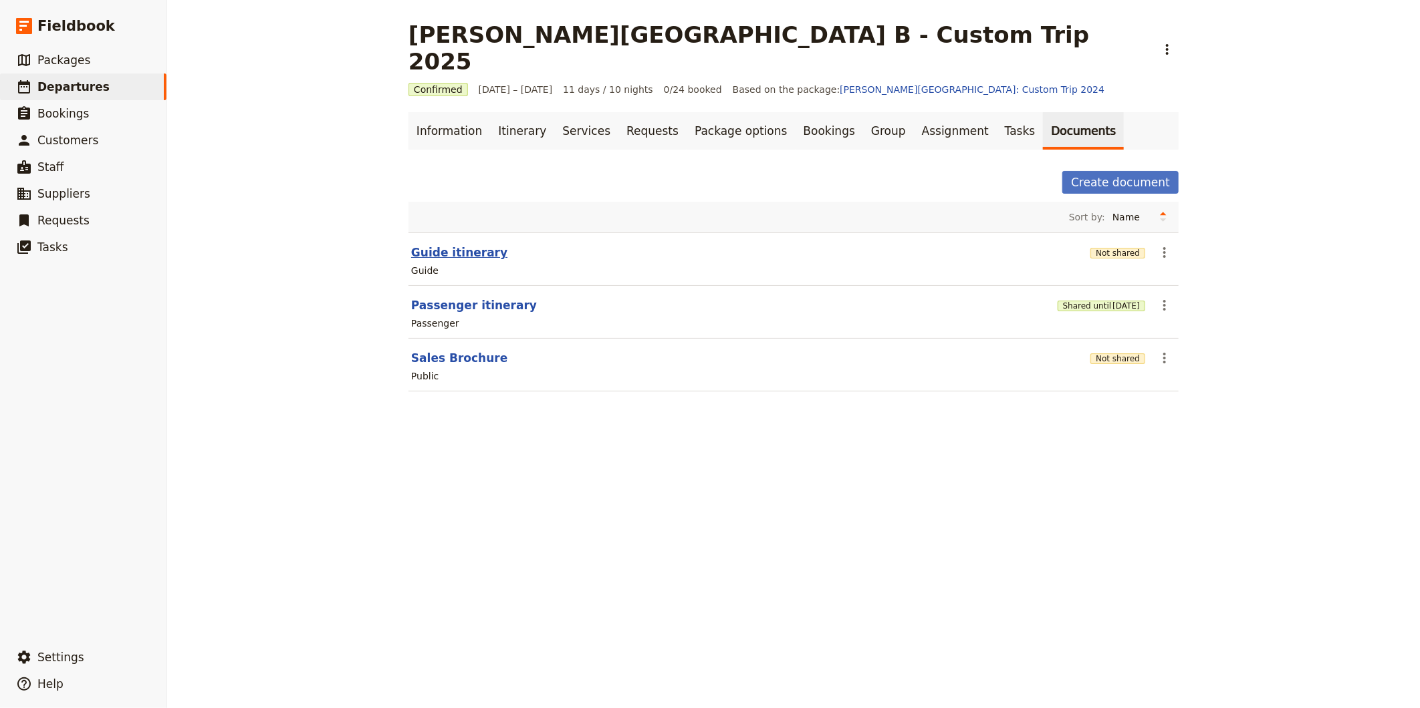
click at [454, 245] on button "Guide itinerary" at bounding box center [459, 253] width 96 height 16
select select "STAFF"
select select "RUN_SHEET"
select select "DEFAULT"
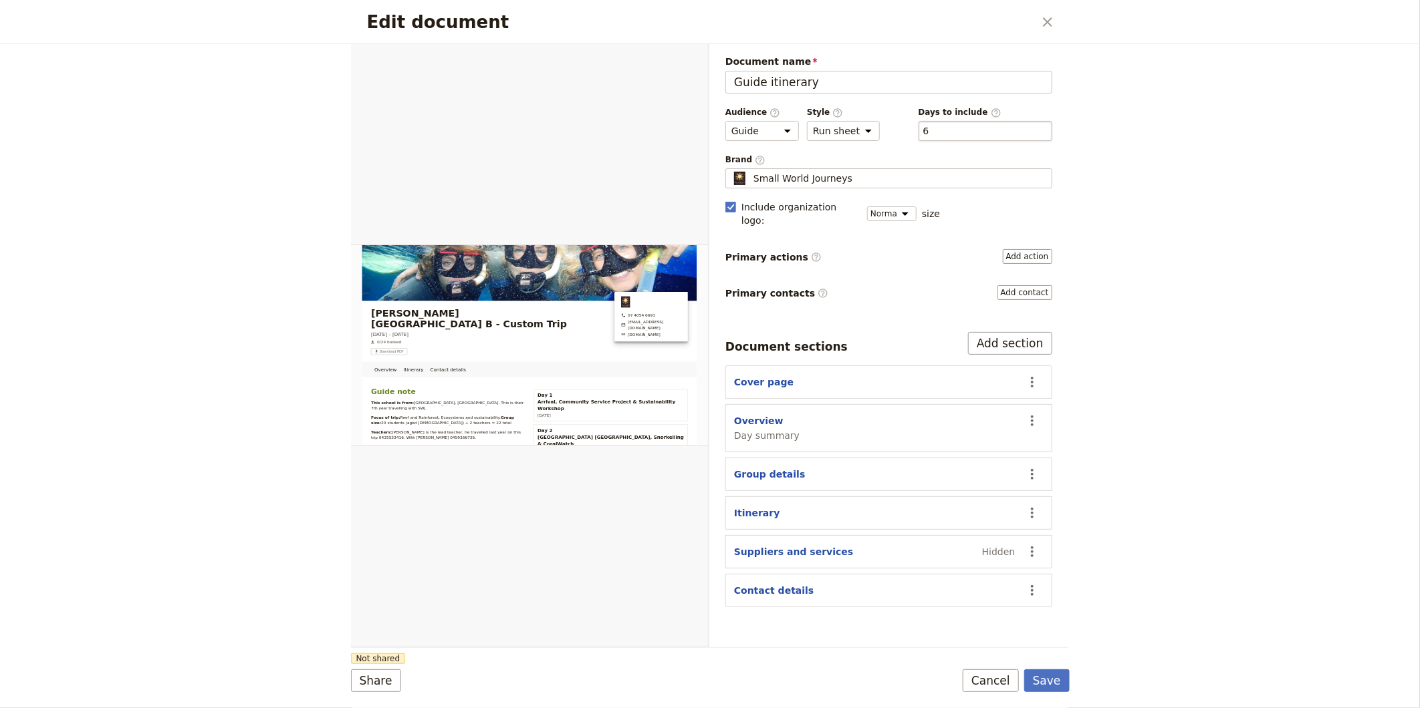
click at [950, 125] on div "​ 6 6" at bounding box center [985, 131] width 134 height 20
click at [929, 125] on button "​ 6" at bounding box center [926, 130] width 6 height 13
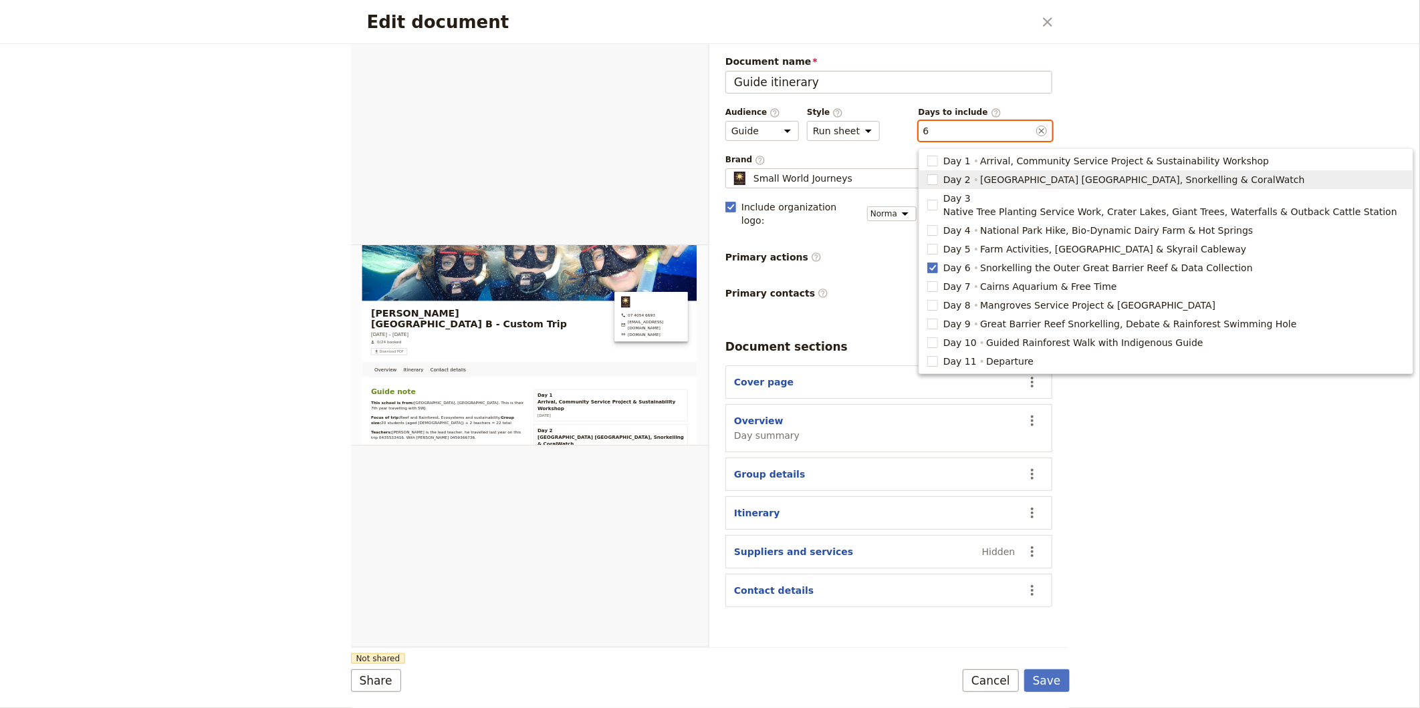
click at [1003, 181] on span "[GEOGRAPHIC_DATA] [GEOGRAPHIC_DATA], Snorkelling & CoralWatch" at bounding box center [1142, 179] width 324 height 13
type input "2, 6"
checkbox input "true"
click at [948, 261] on span "Day 6" at bounding box center [956, 267] width 27 height 13
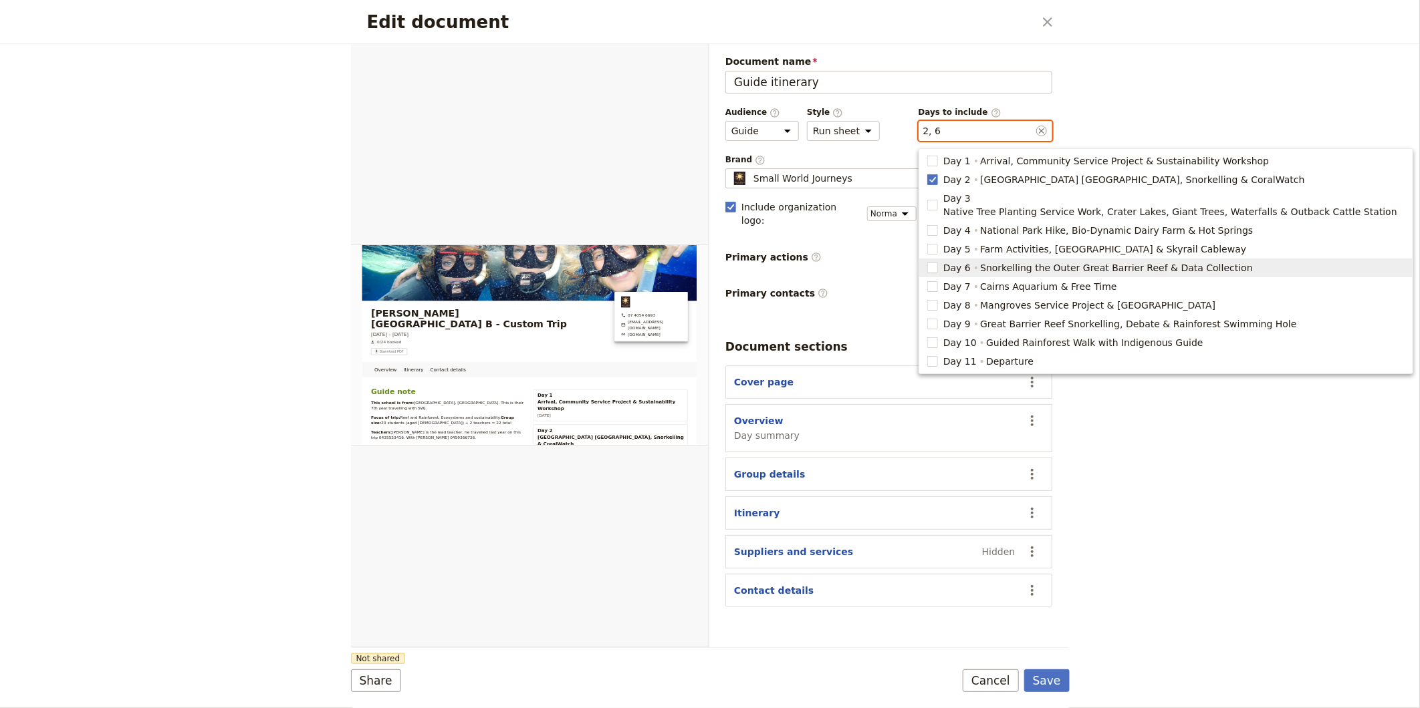
type input "2"
checkbox input "false"
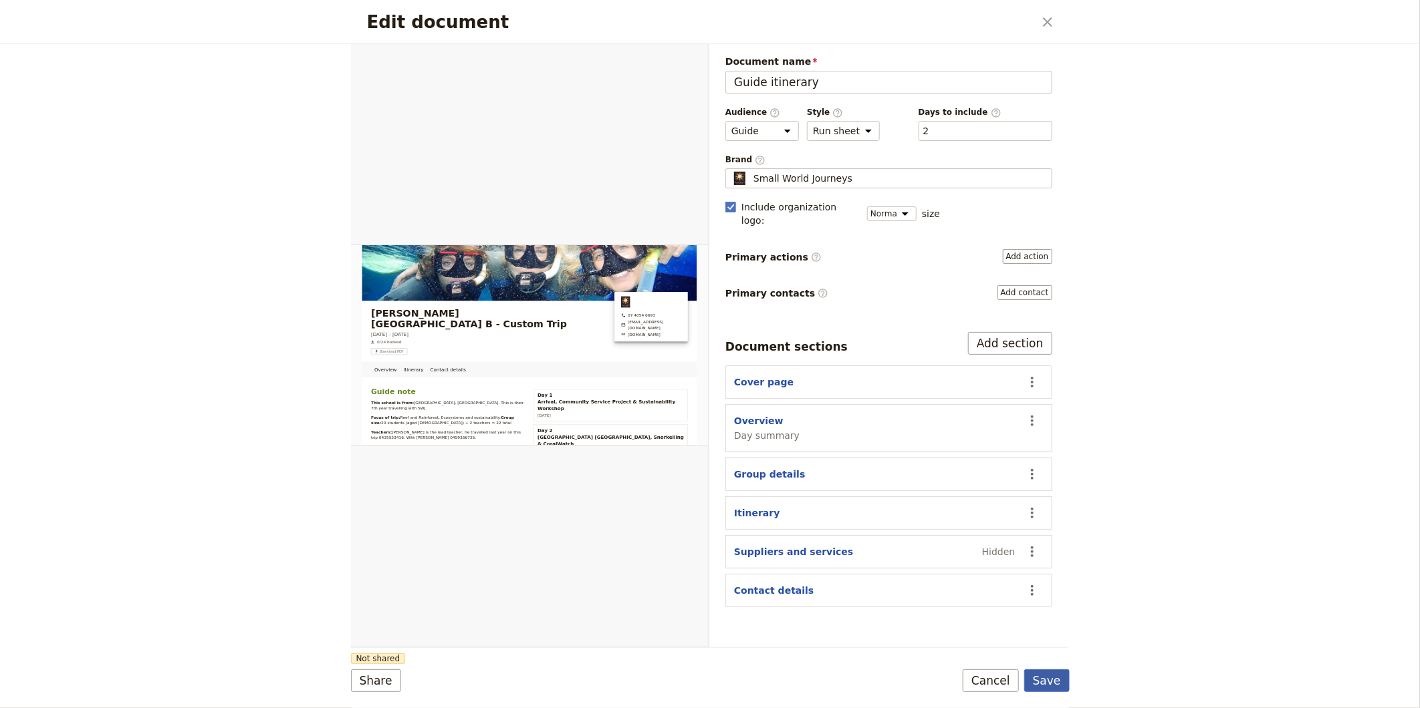
click at [1056, 690] on button "Save" at bounding box center [1046, 681] width 45 height 23
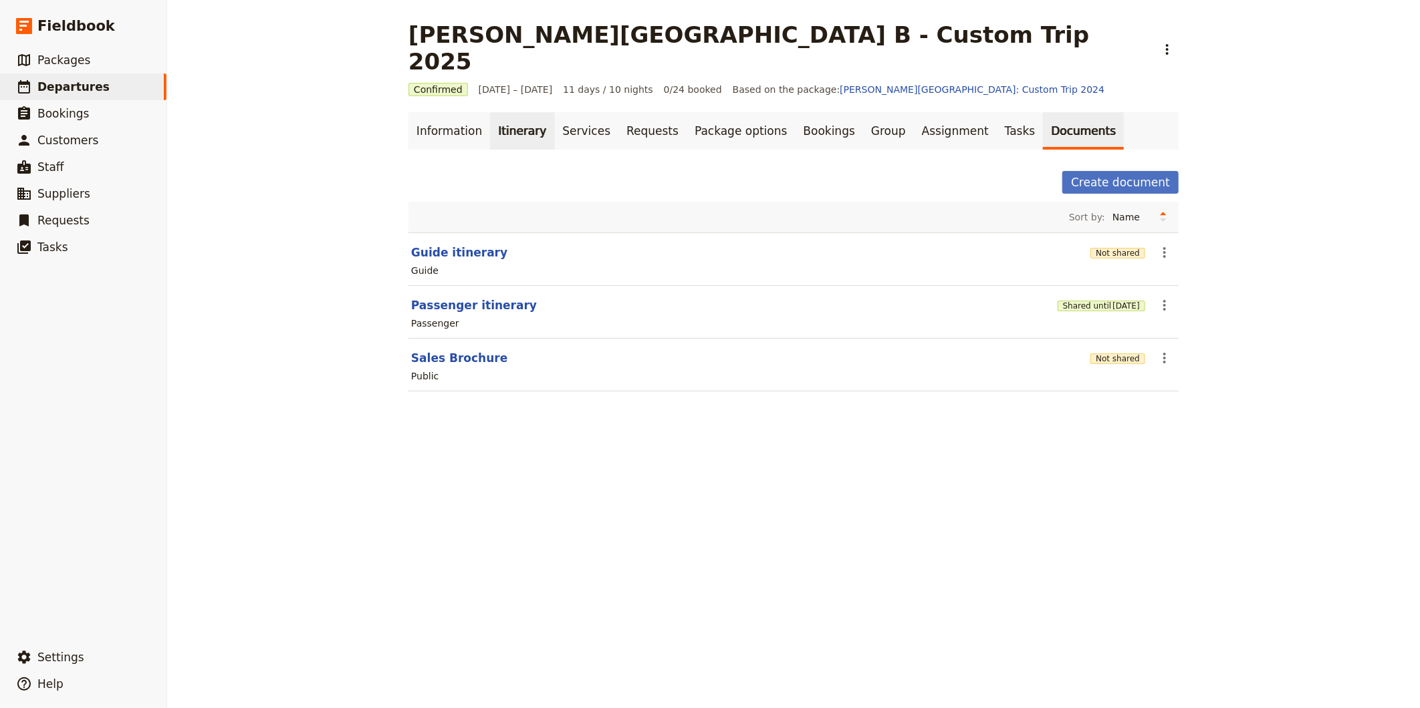
click at [510, 112] on link "Itinerary" at bounding box center [522, 130] width 64 height 37
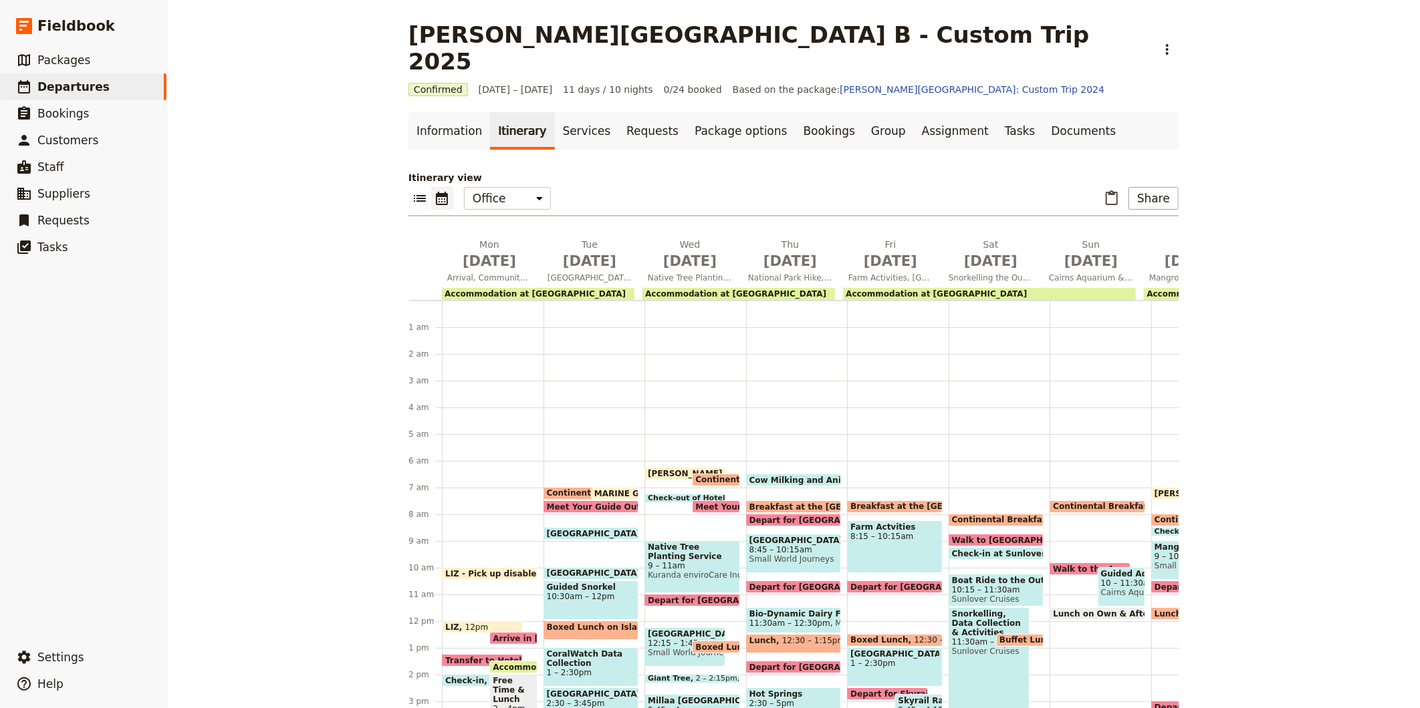
scroll to position [154, 0]
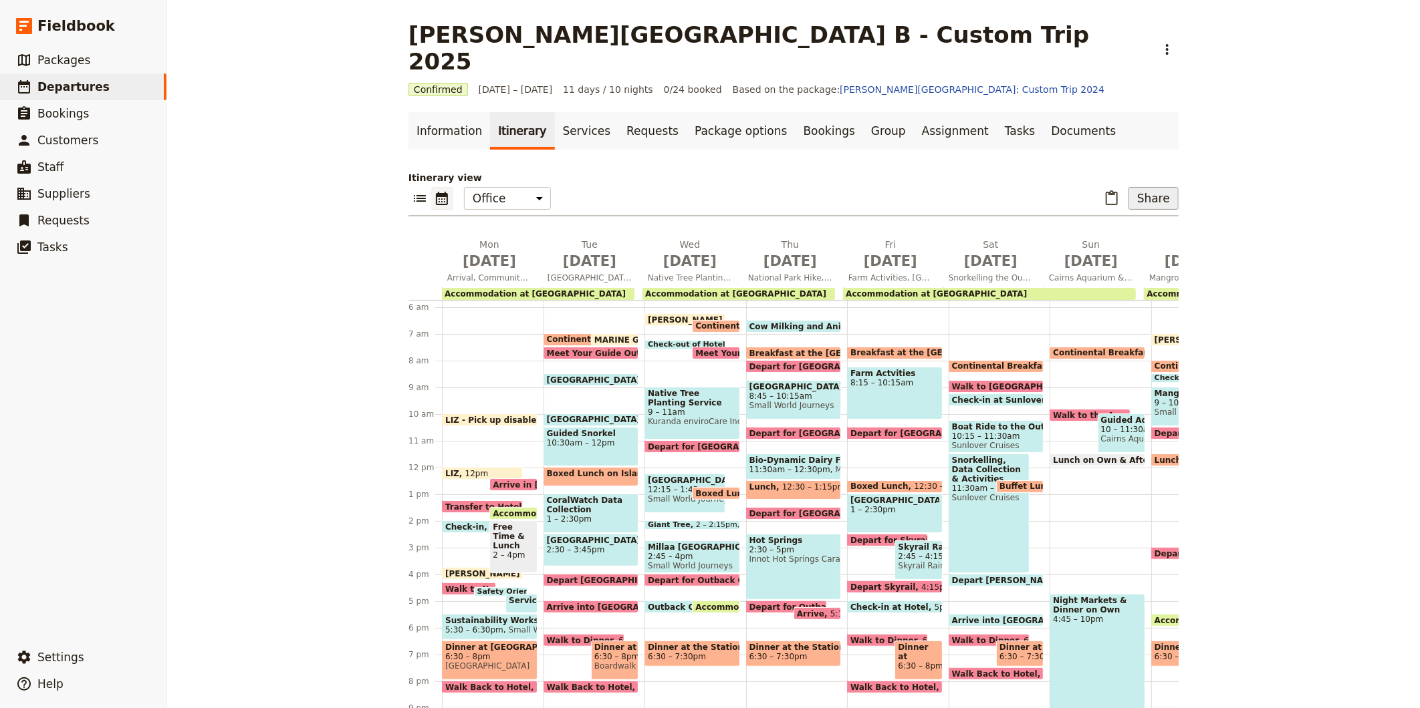
click at [1152, 187] on button "Share" at bounding box center [1153, 198] width 50 height 23
click at [1124, 202] on span "Guide itinerary" at bounding box center [1109, 200] width 70 height 13
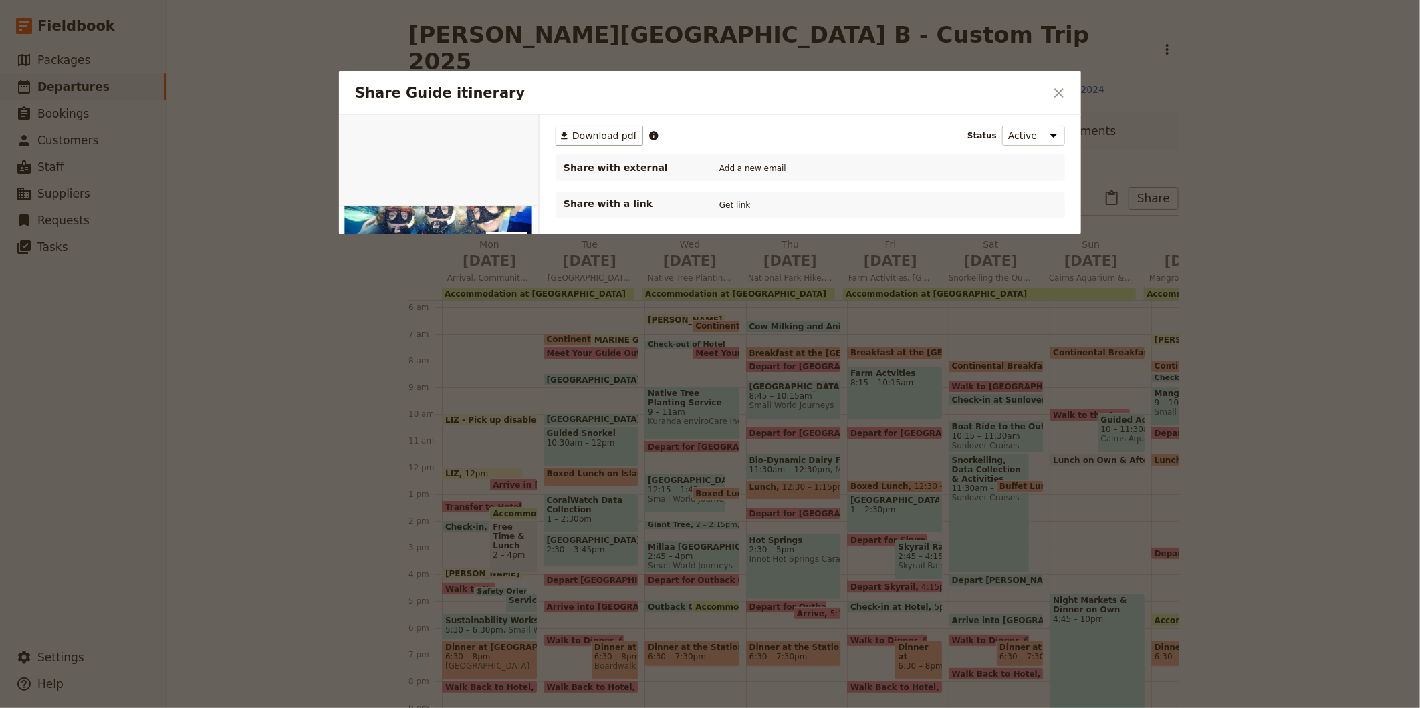
scroll to position [0, 0]
click at [504, 134] on button "PDF" at bounding box center [493, 130] width 29 height 20
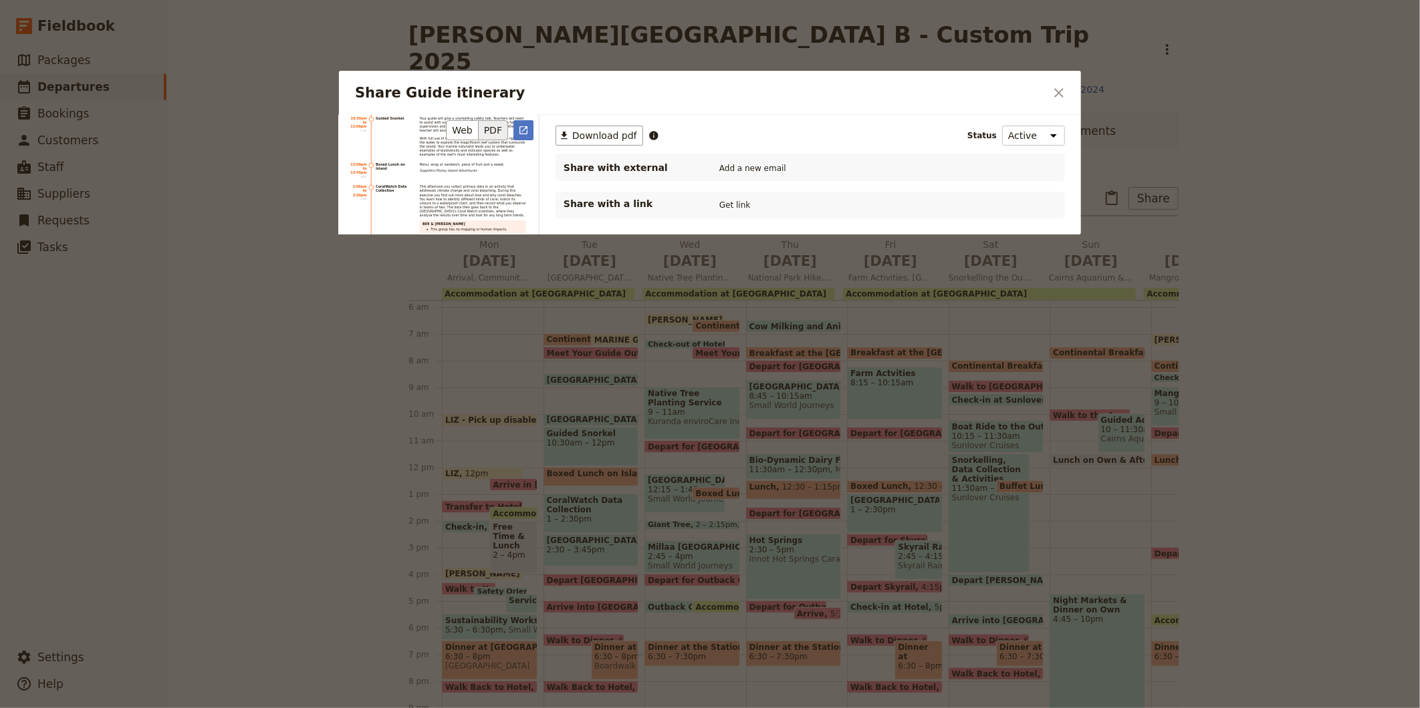
scroll to position [2970, 0]
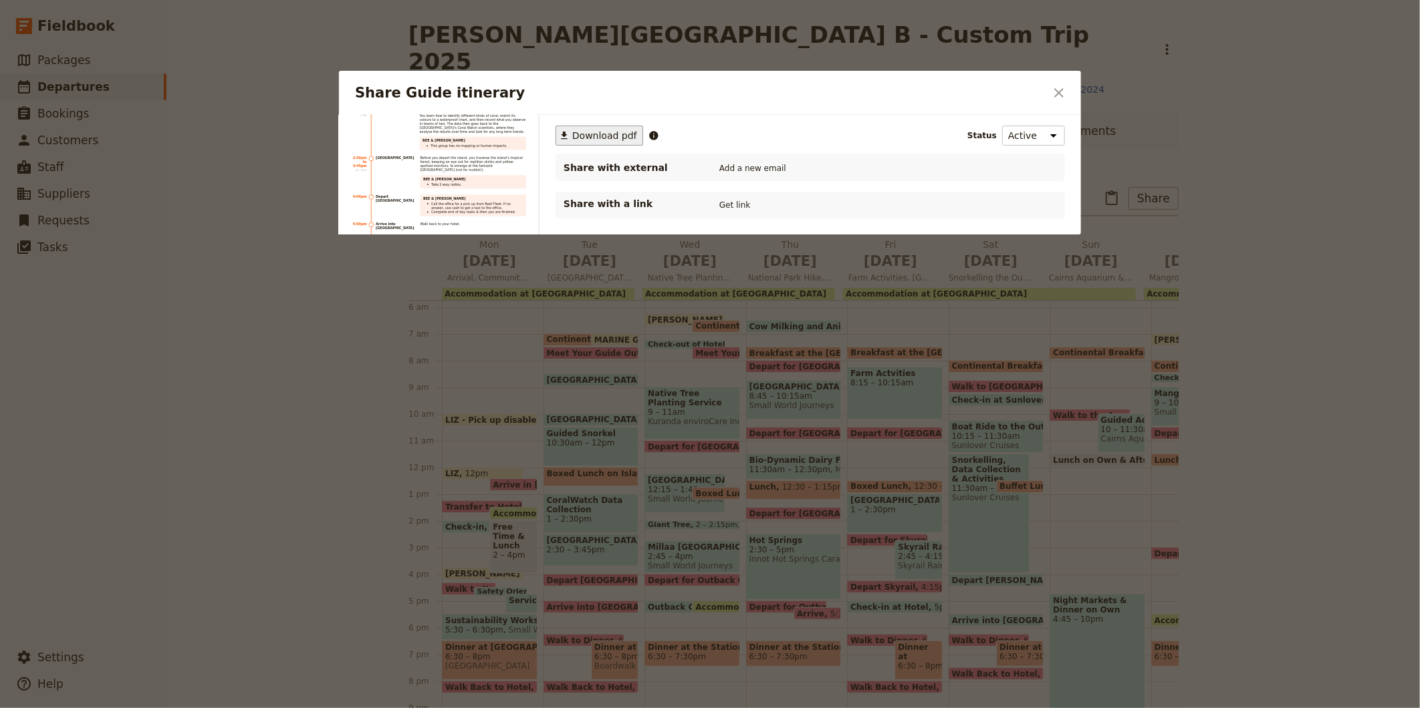
click at [602, 137] on span "Download pdf" at bounding box center [604, 135] width 65 height 13
